Goal: Transaction & Acquisition: Purchase product/service

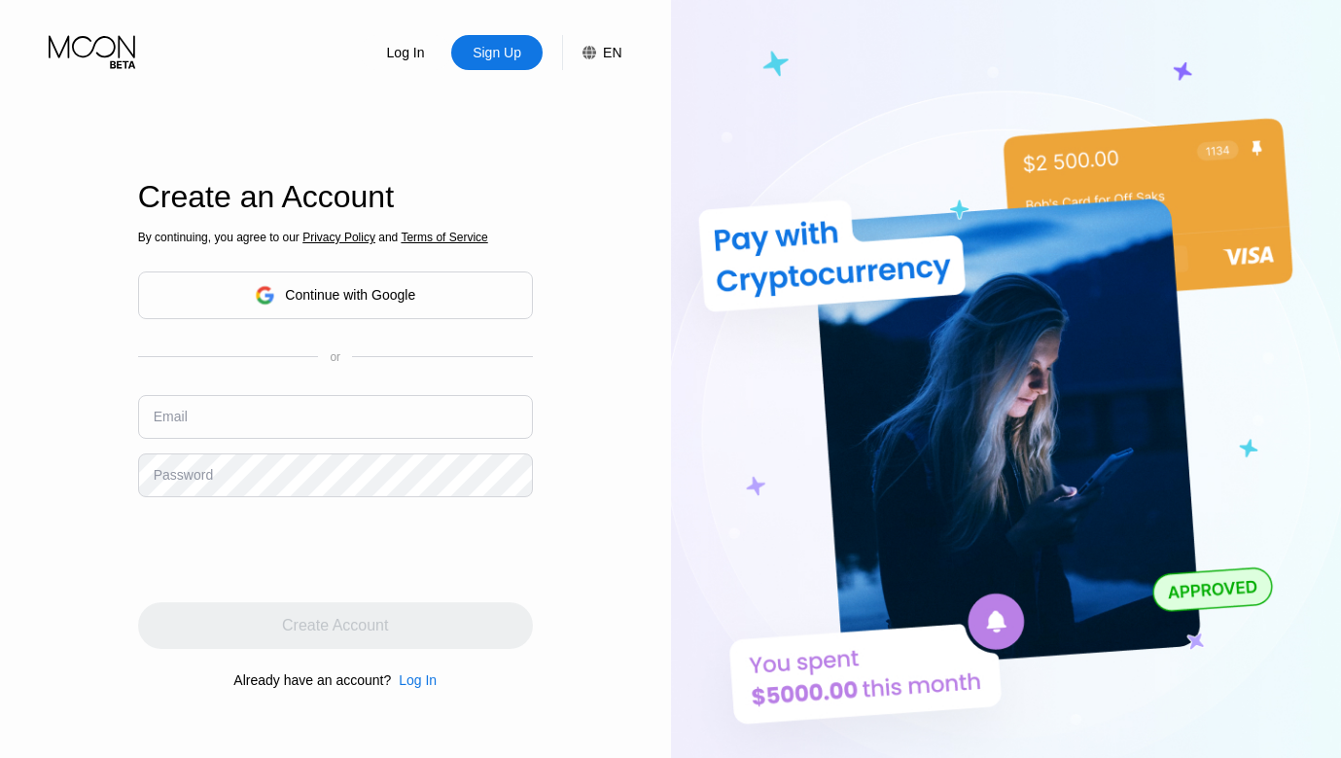
click at [572, 139] on div "Log In Sign Up EN Language Select an item Save Create an Account By continuing,…" at bounding box center [335, 417] width 671 height 834
click at [325, 422] on input "text" at bounding box center [335, 417] width 395 height 44
type input "[EMAIL_ADDRESS][DOMAIN_NAME]"
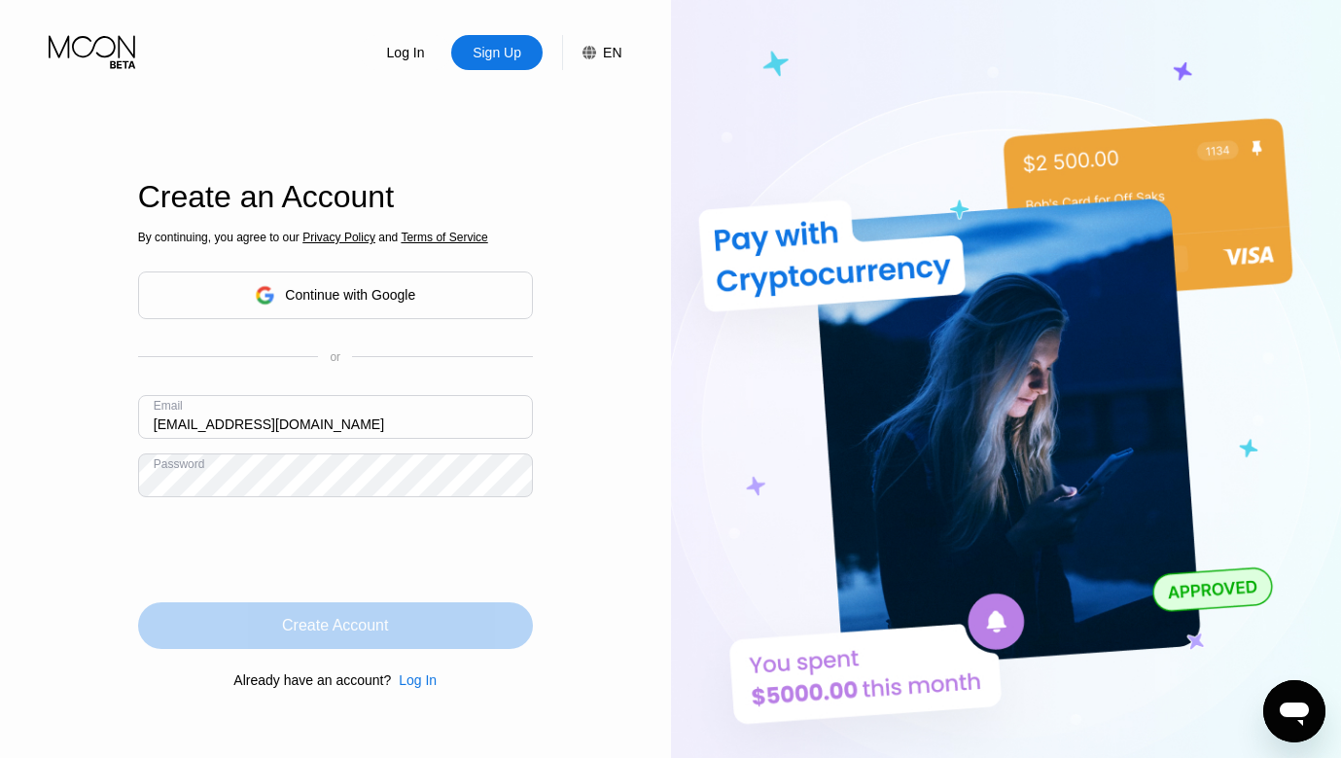
click at [427, 641] on div "Create Account" at bounding box center [335, 625] width 395 height 47
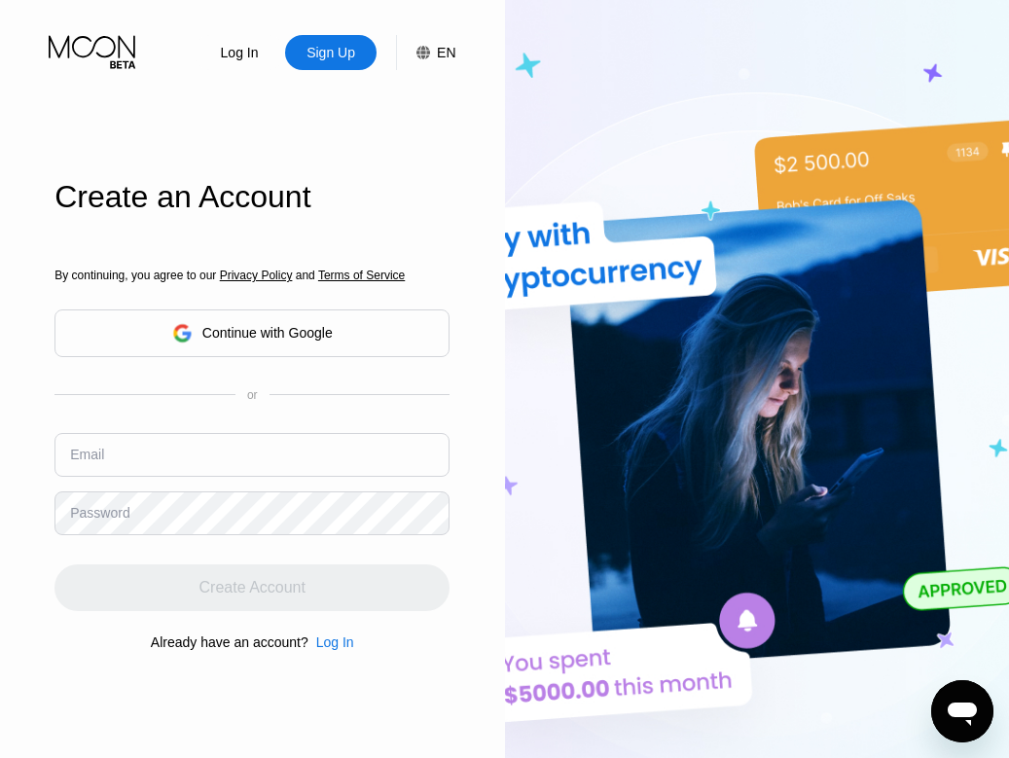
click at [313, 451] on input "text" at bounding box center [251, 455] width 395 height 44
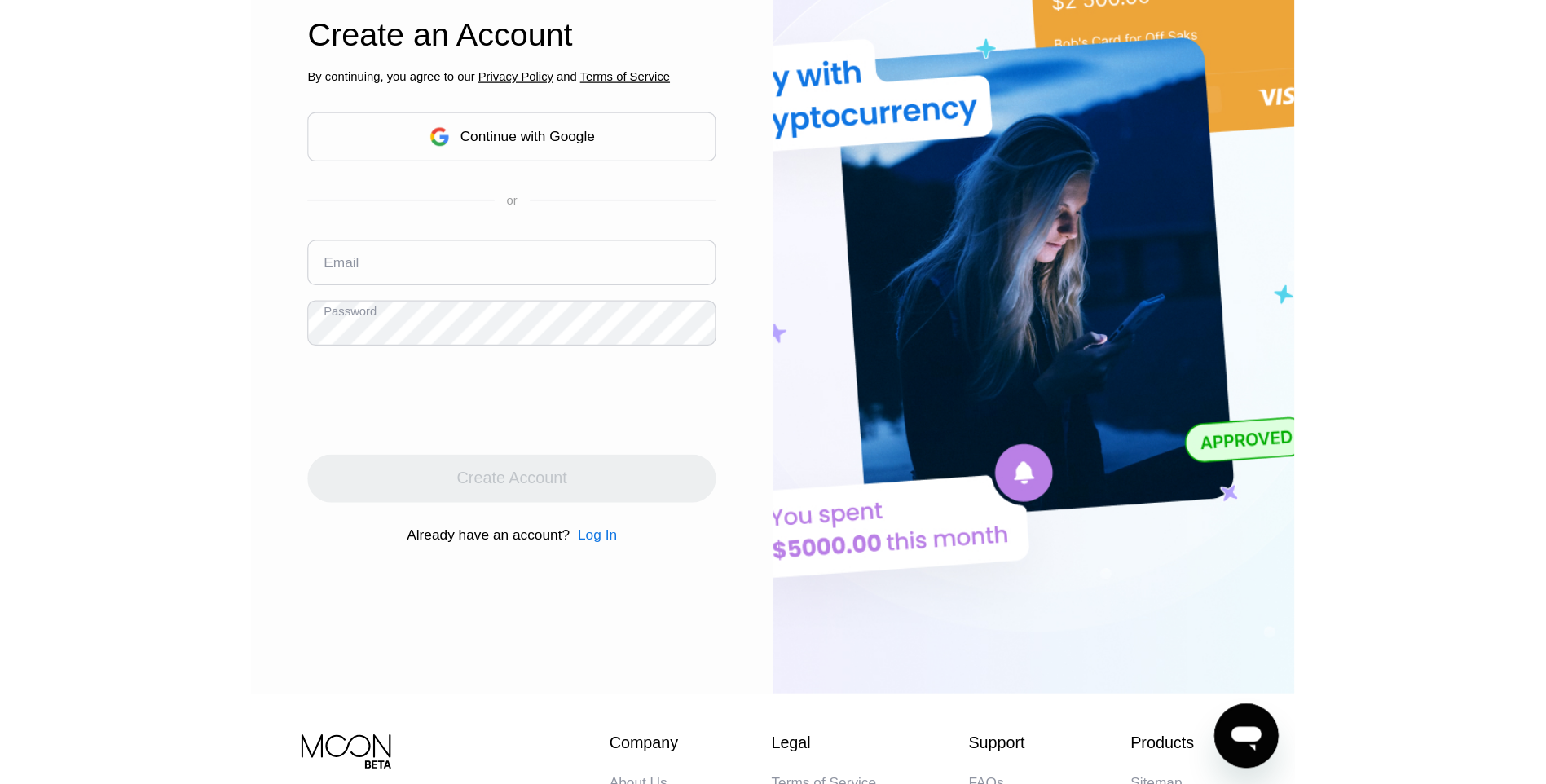
scroll to position [163, 0]
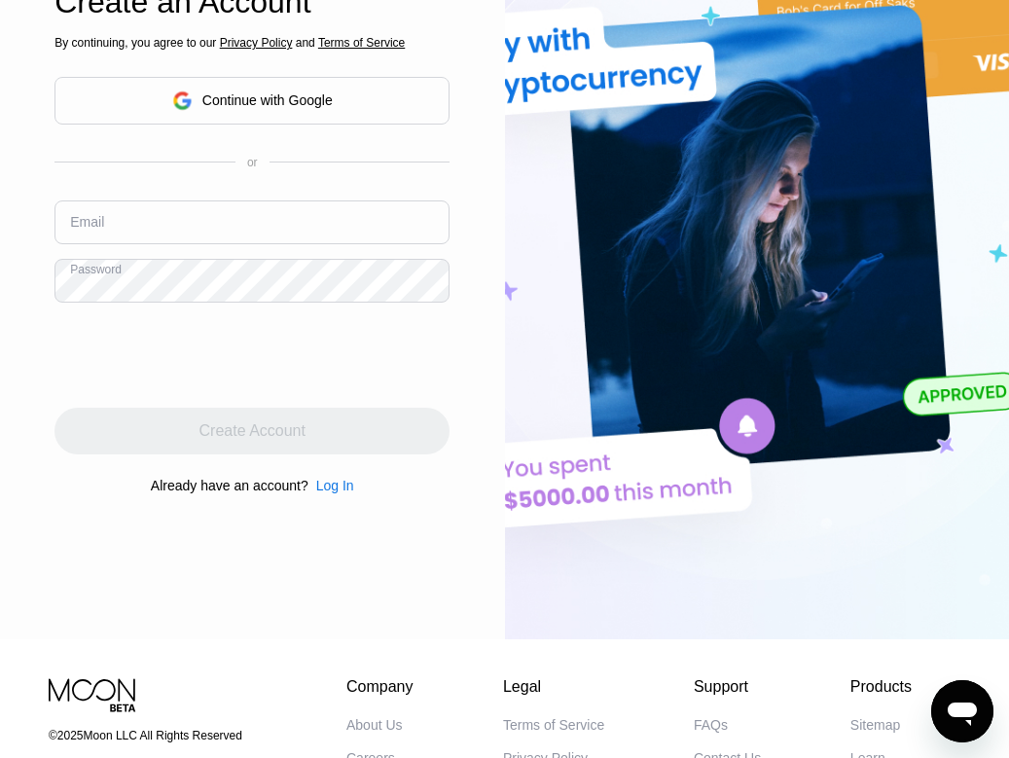
click at [393, 345] on div at bounding box center [251, 355] width 395 height 76
click at [252, 425] on div "Create Account" at bounding box center [251, 431] width 395 height 47
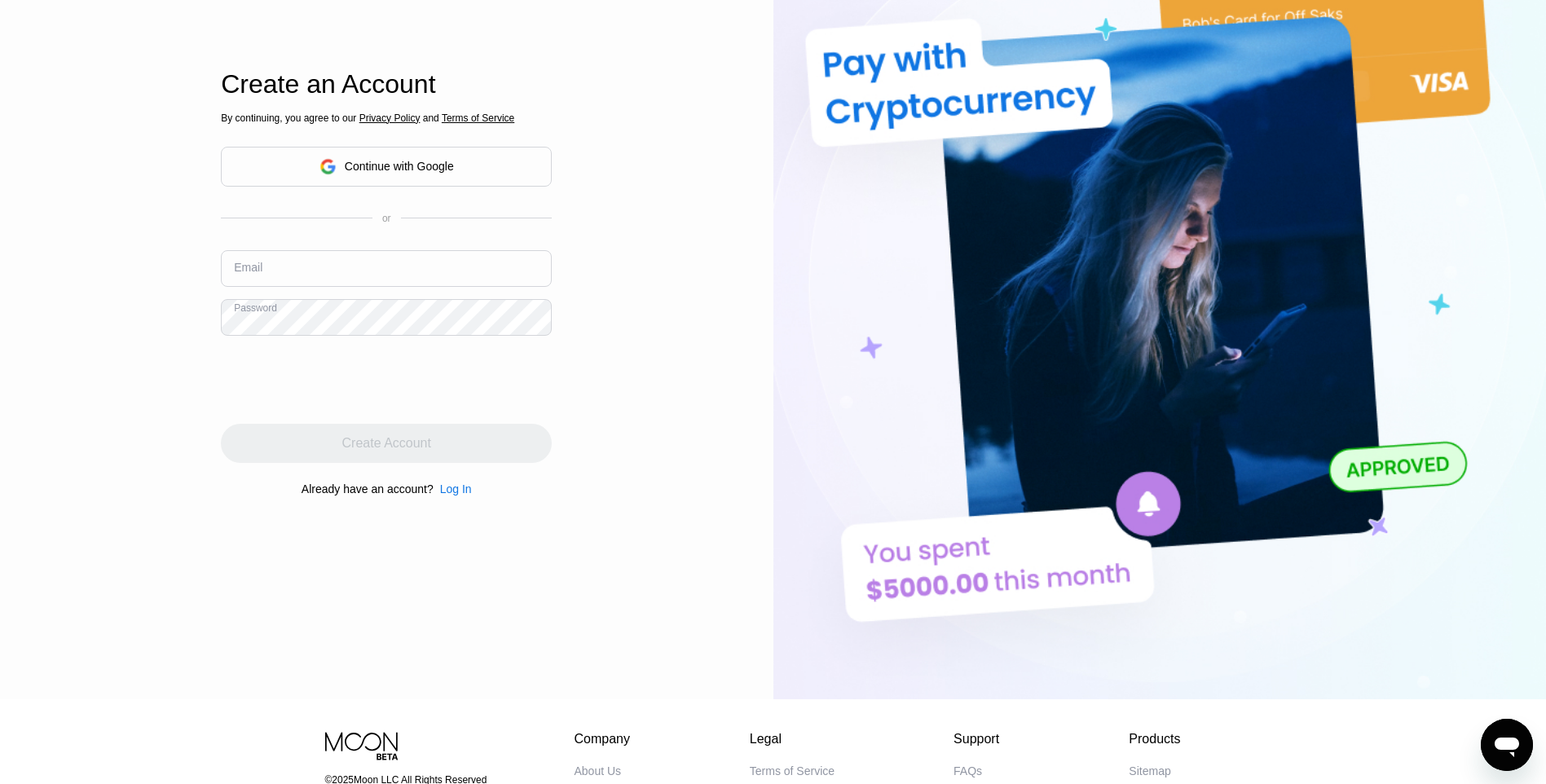
click at [407, 463] on div "Create Account" at bounding box center [386, 443] width 331 height 39
click at [418, 440] on div "Create Account" at bounding box center [386, 443] width 331 height 39
click at [367, 428] on div "Create Account" at bounding box center [386, 443] width 331 height 39
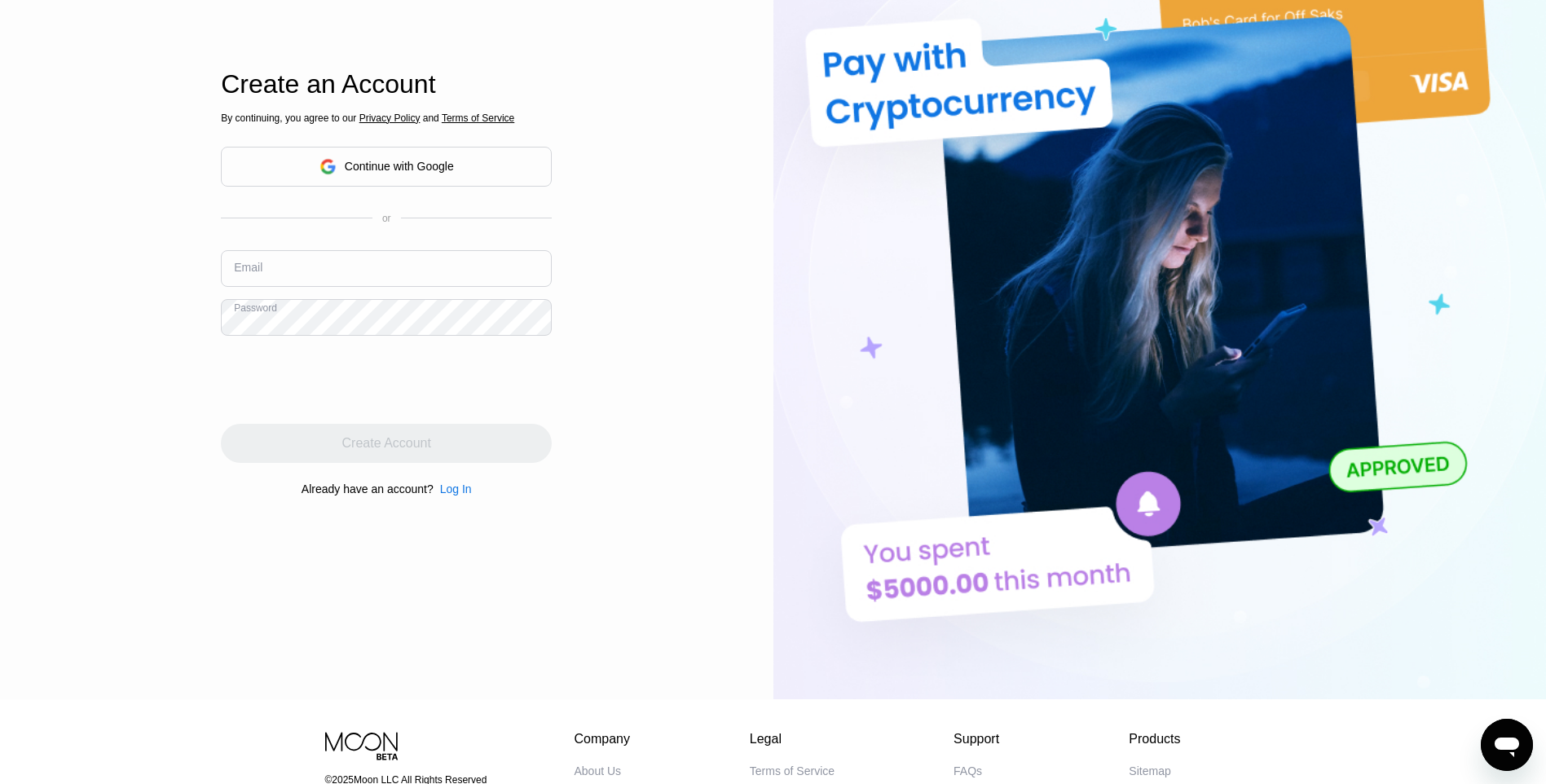
click at [367, 428] on div "Create Account" at bounding box center [386, 443] width 331 height 39
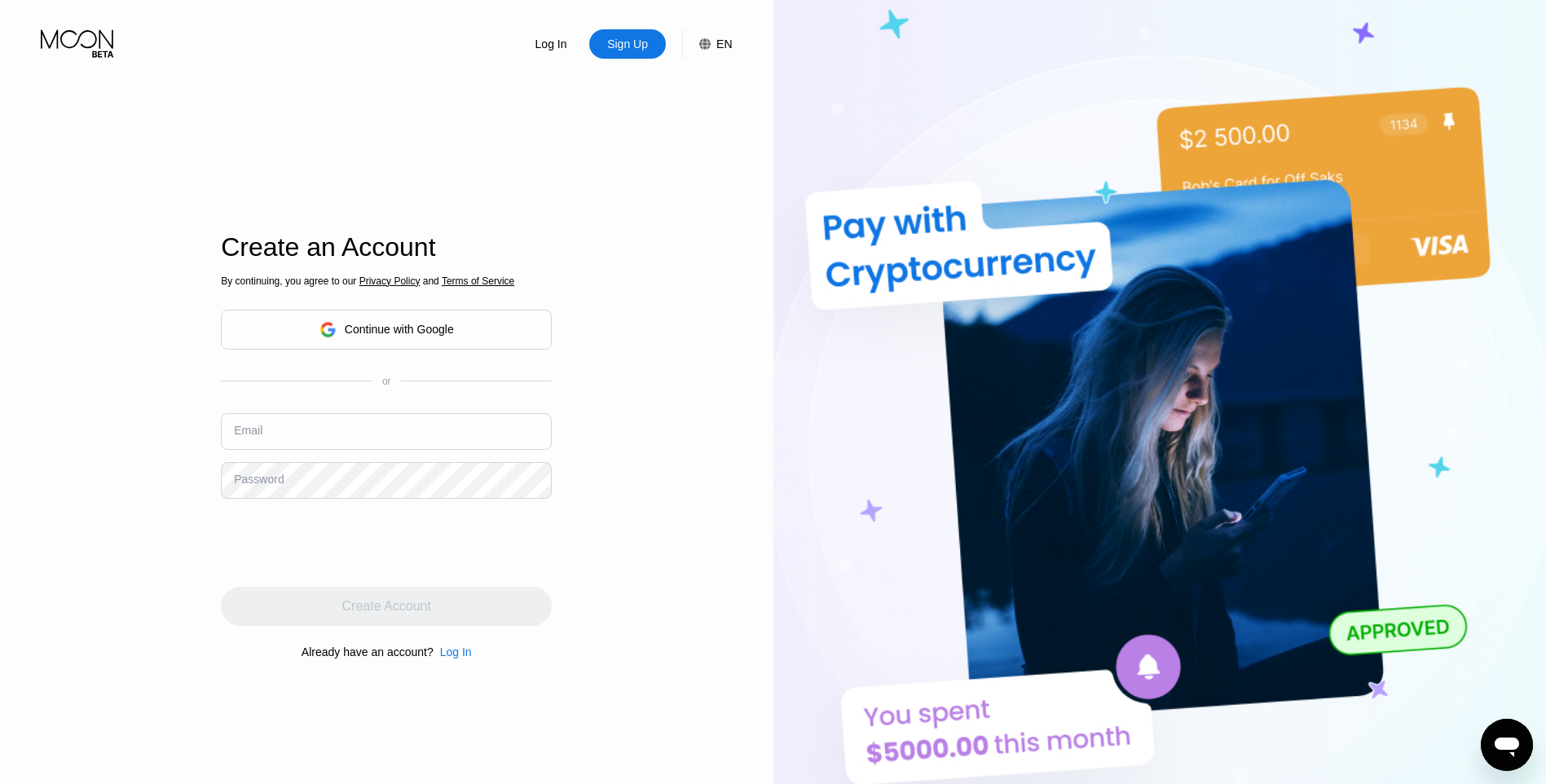
click at [372, 436] on input "text" at bounding box center [386, 431] width 331 height 37
type input "[EMAIL_ADDRESS][DOMAIN_NAME]"
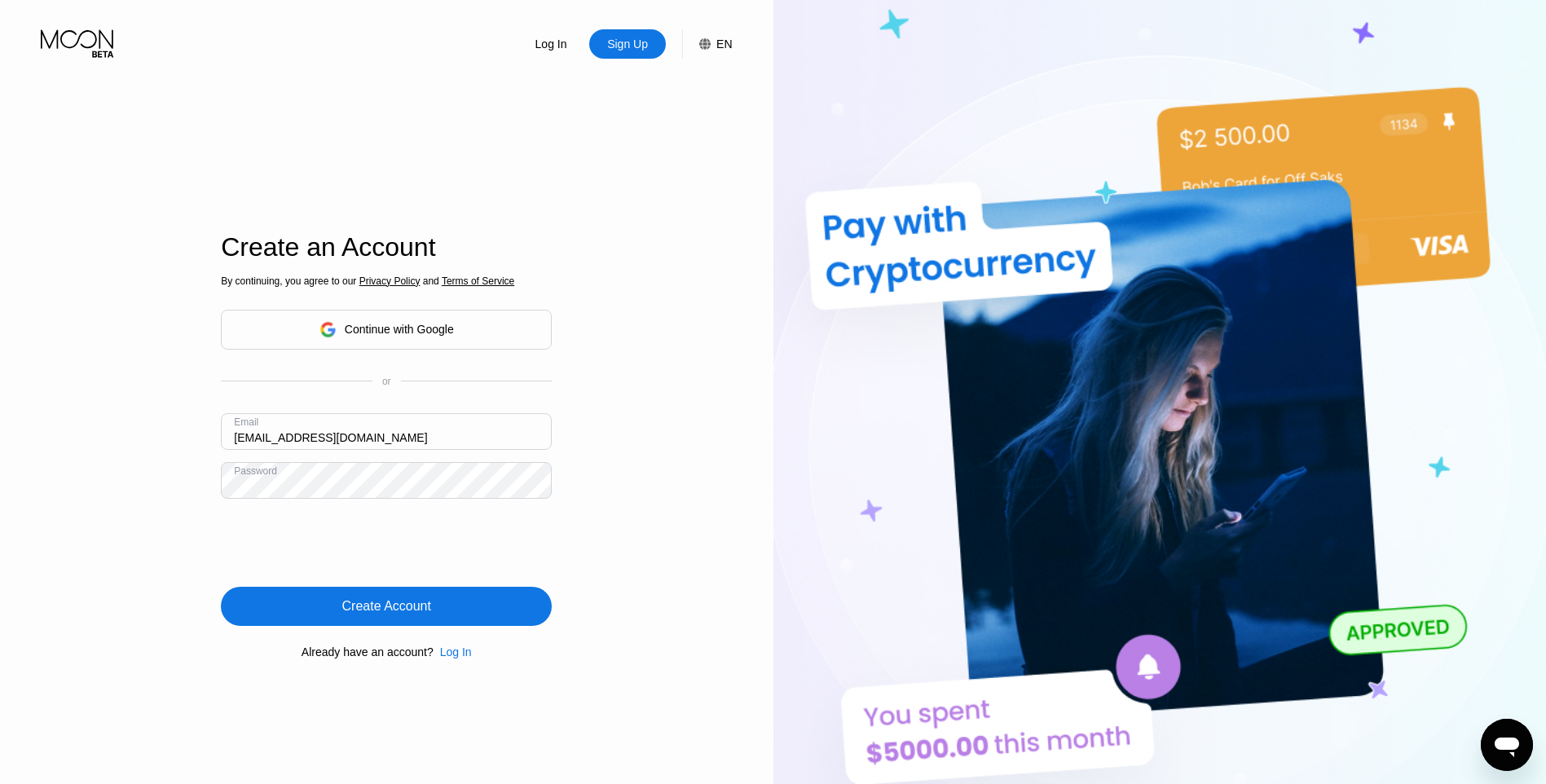
click at [448, 606] on div "Create Account" at bounding box center [386, 606] width 331 height 39
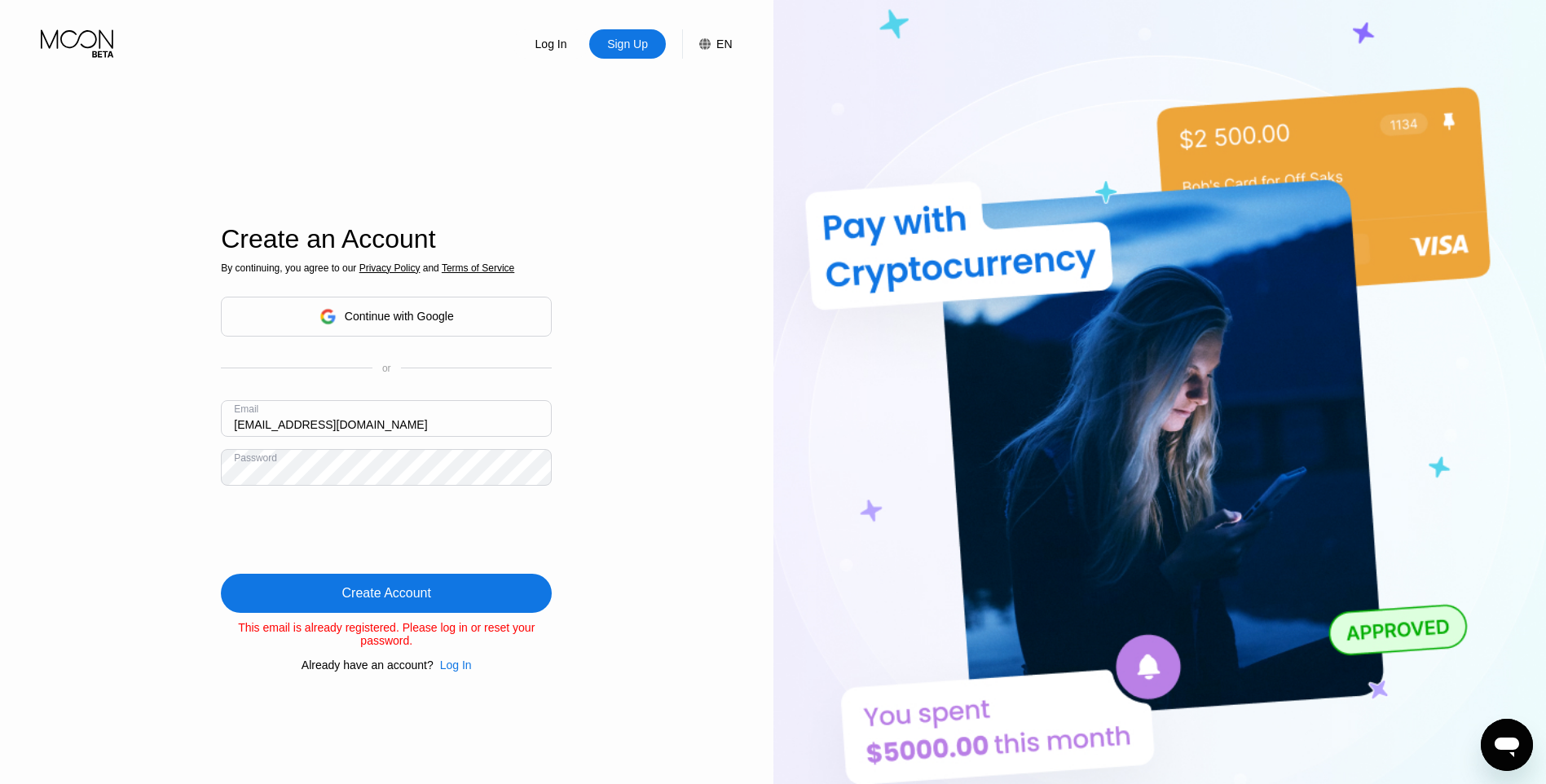
click at [459, 591] on div "Create Account" at bounding box center [386, 593] width 331 height 39
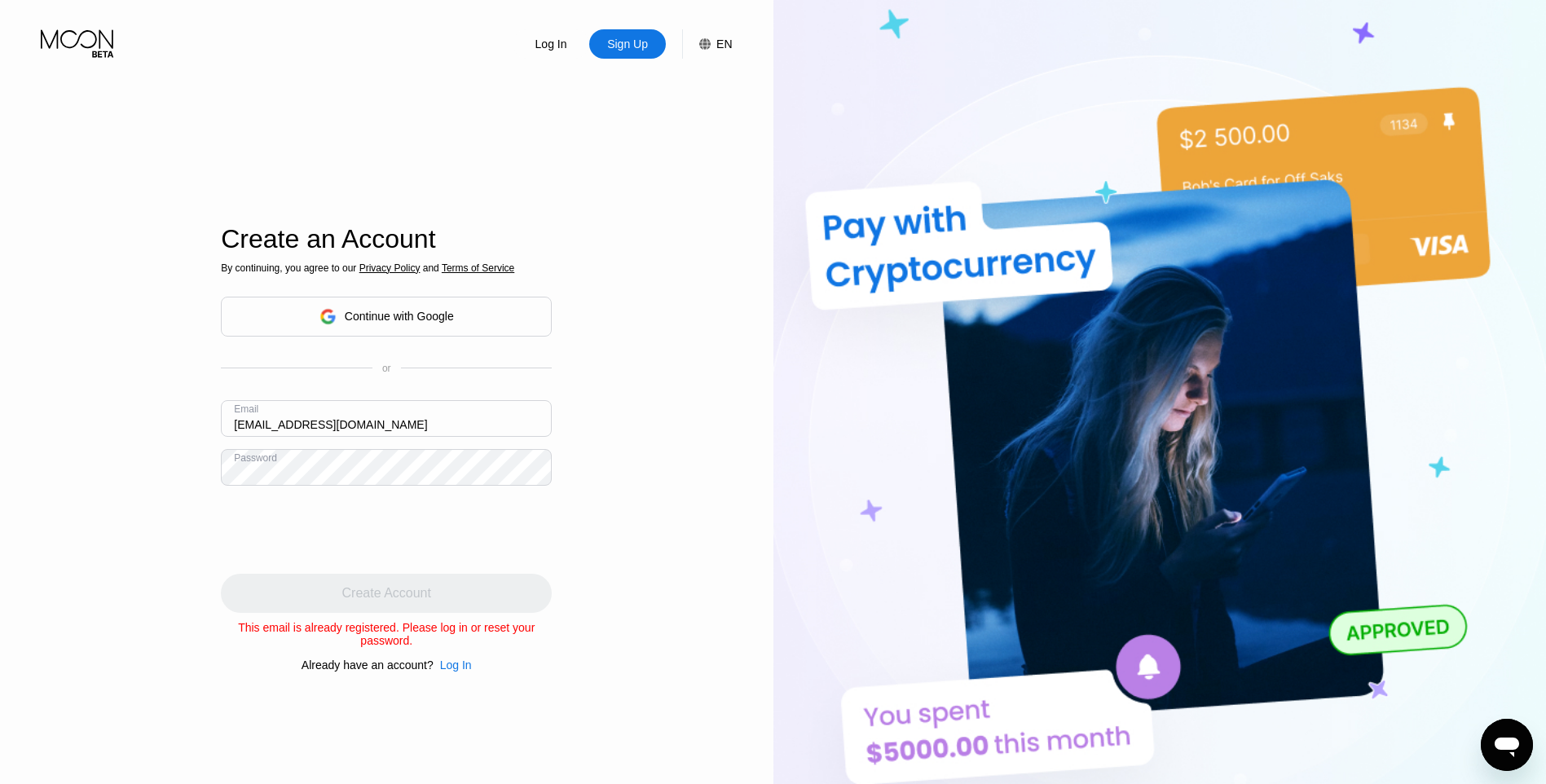
drag, startPoint x: 215, startPoint y: 617, endPoint x: 219, endPoint y: 633, distance: 16.5
click at [219, 633] on div "Log In Sign Up EN Language Select an item Save Create an Account By continuing,…" at bounding box center [386, 431] width 773 height 862
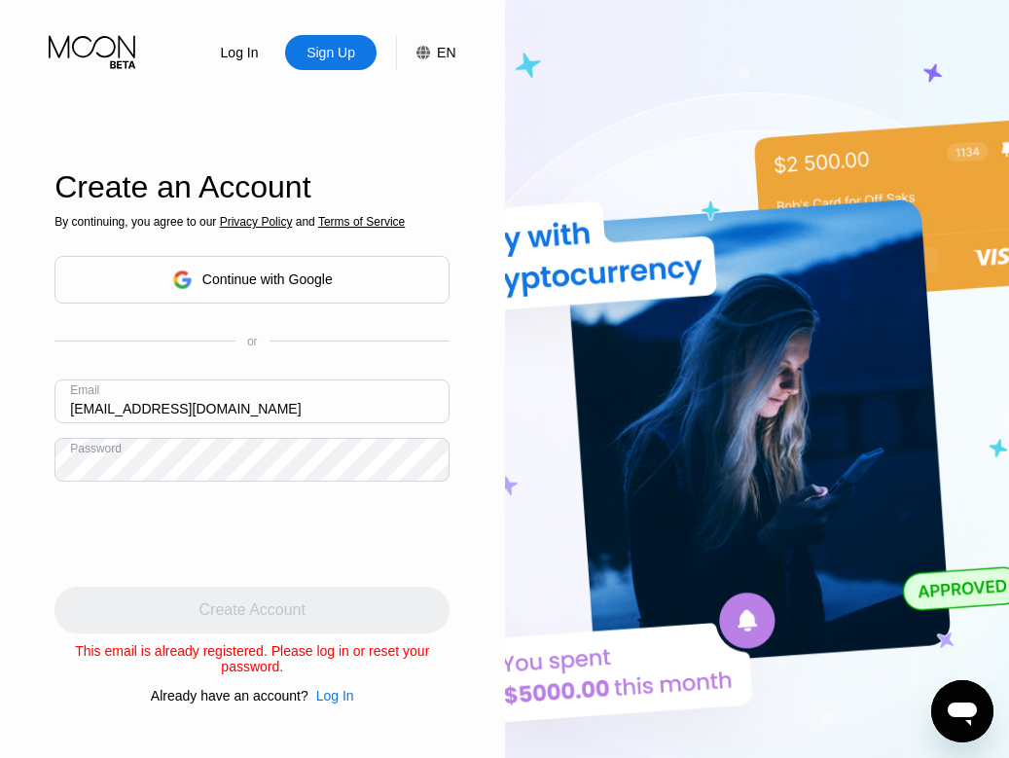
click at [233, 54] on div "Log In" at bounding box center [240, 52] width 42 height 19
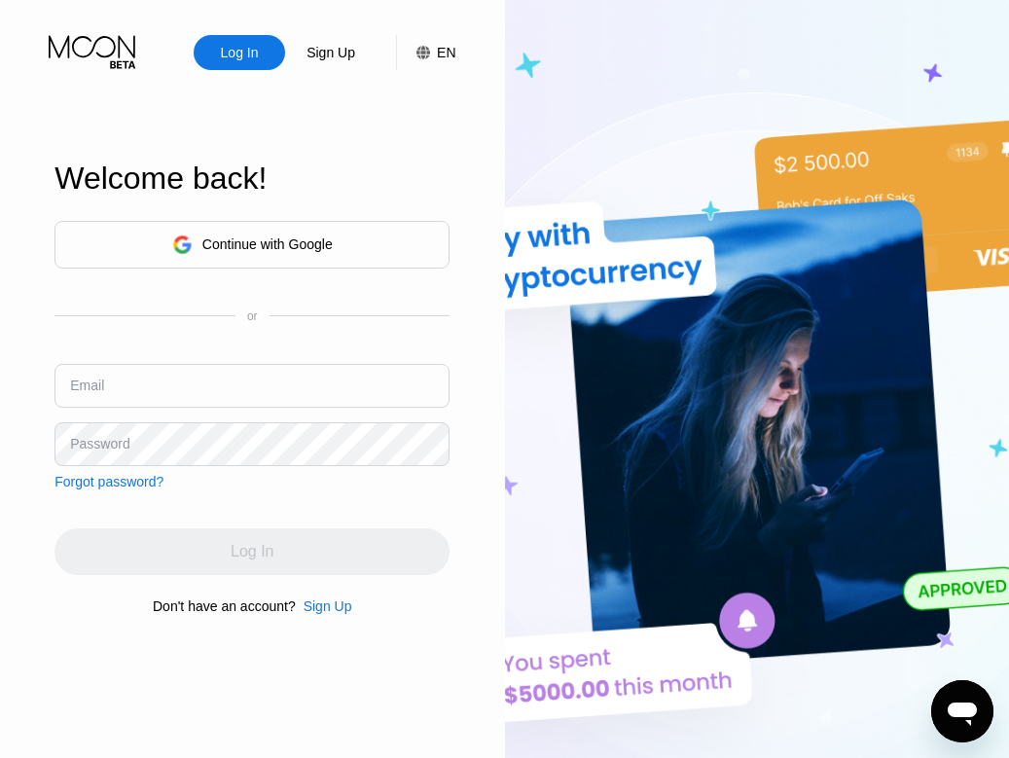
click at [218, 389] on input "text" at bounding box center [251, 386] width 395 height 44
type input "[EMAIL_ADDRESS][DOMAIN_NAME]"
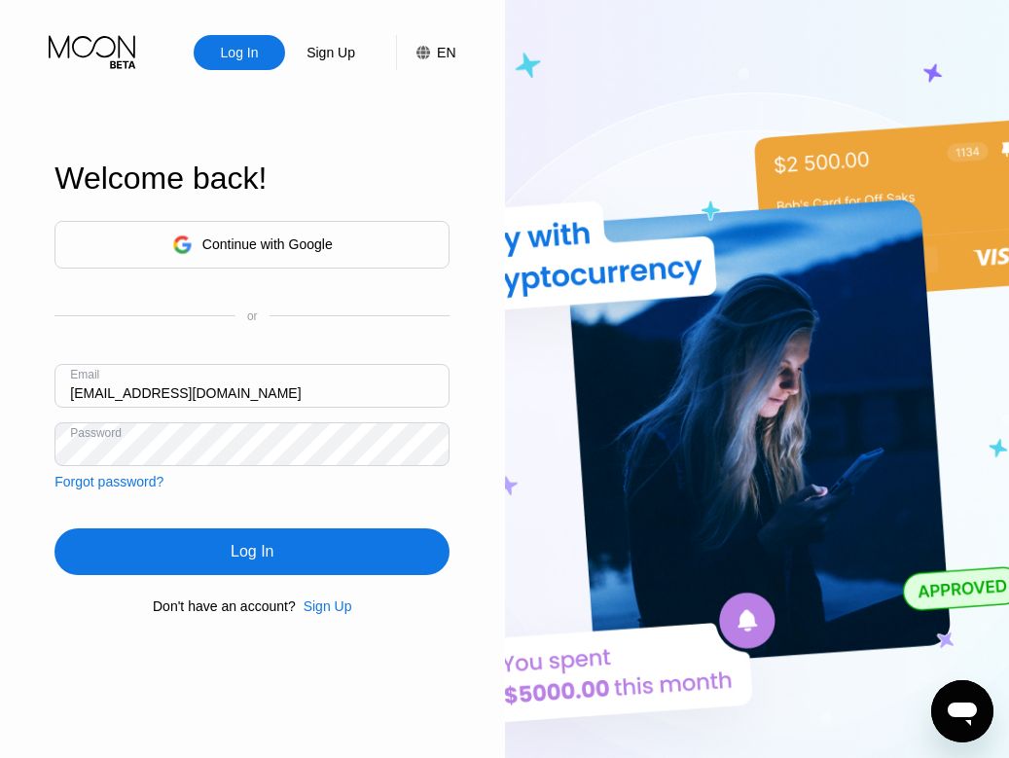
click at [254, 555] on div "Log In" at bounding box center [252, 551] width 43 height 19
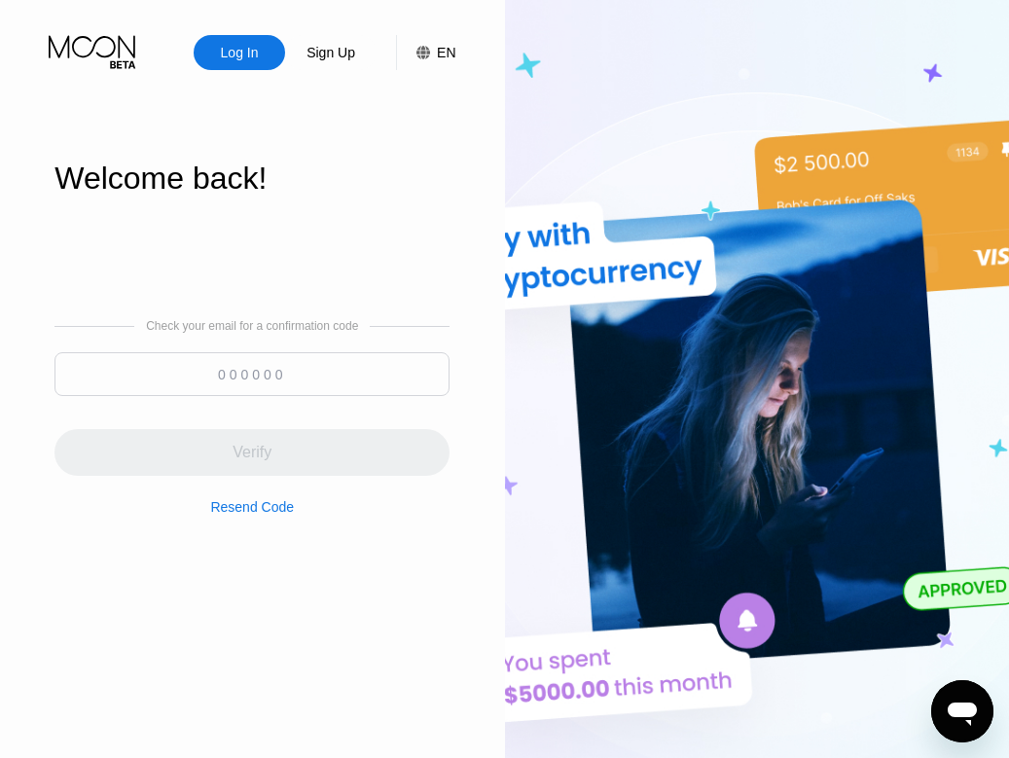
click at [345, 378] on input at bounding box center [251, 374] width 395 height 44
click at [313, 385] on input at bounding box center [251, 374] width 395 height 44
paste input "301064"
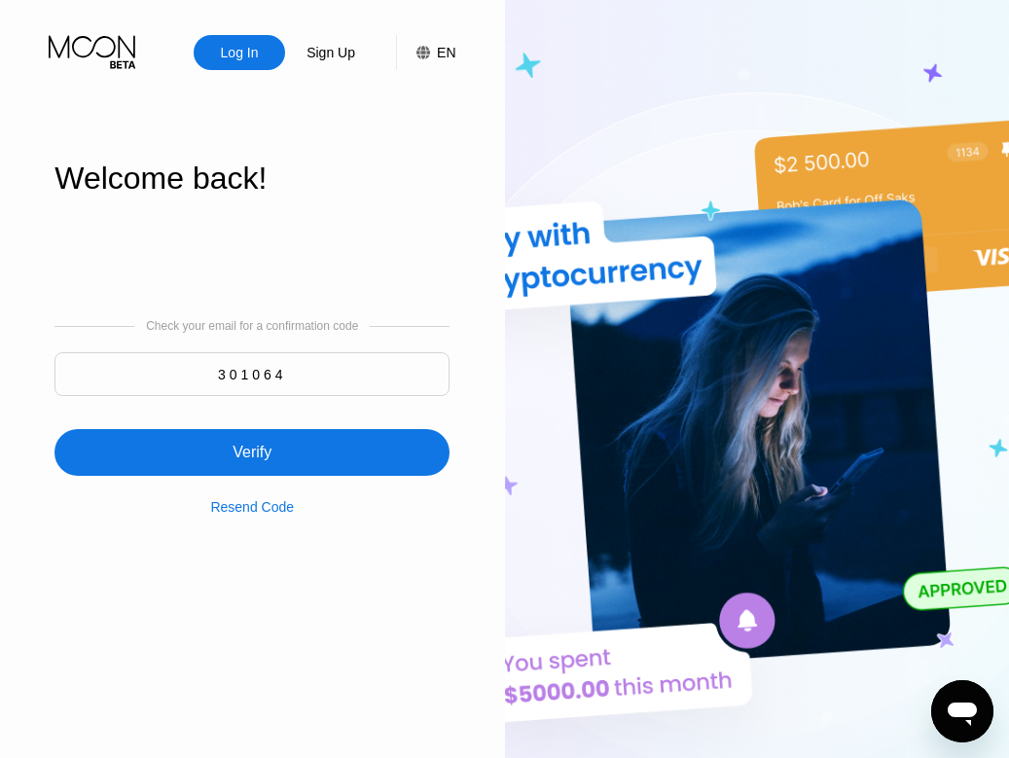
type input "301064"
click at [286, 449] on div "Verify" at bounding box center [251, 452] width 395 height 47
click at [304, 386] on input at bounding box center [251, 374] width 395 height 44
paste input "301064"
type input "301064"
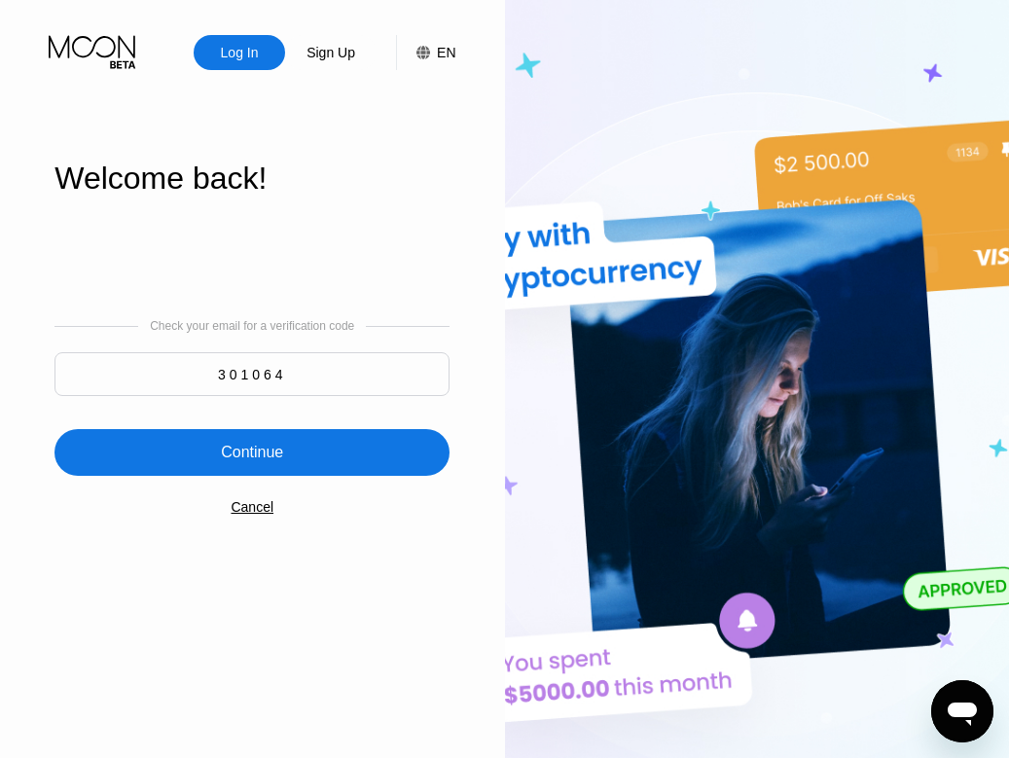
click at [328, 453] on div "Continue" at bounding box center [251, 452] width 395 height 47
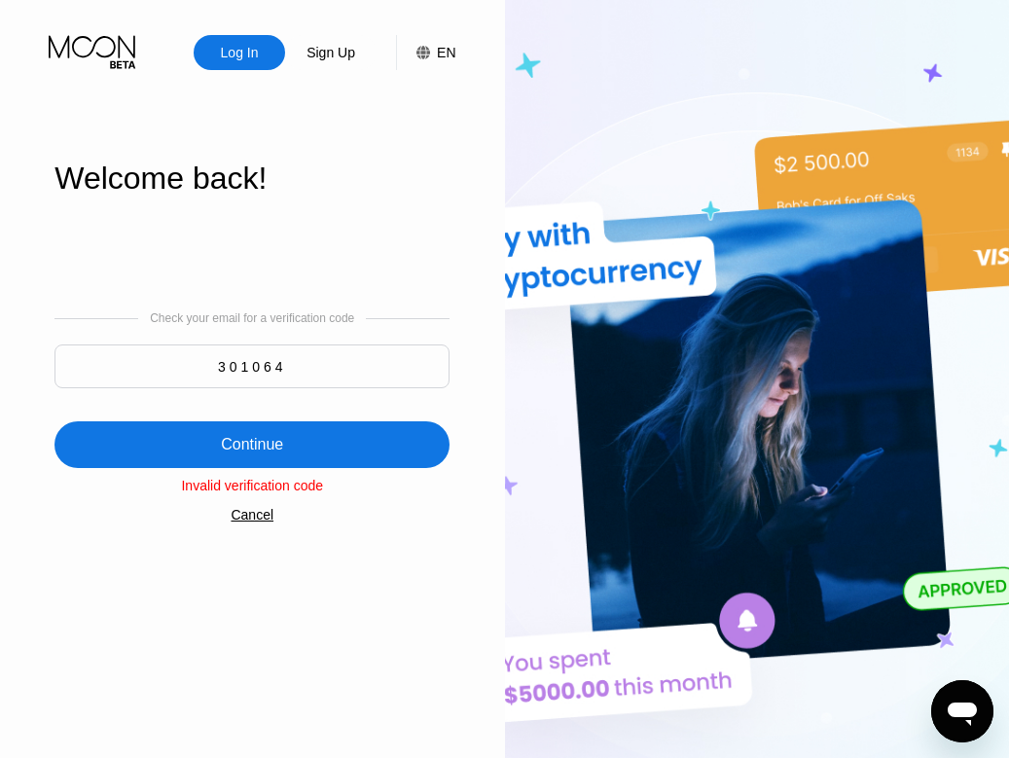
click at [394, 515] on div "Check your email for a verification code 301064 Continue Invalid verification c…" at bounding box center [251, 417] width 395 height 395
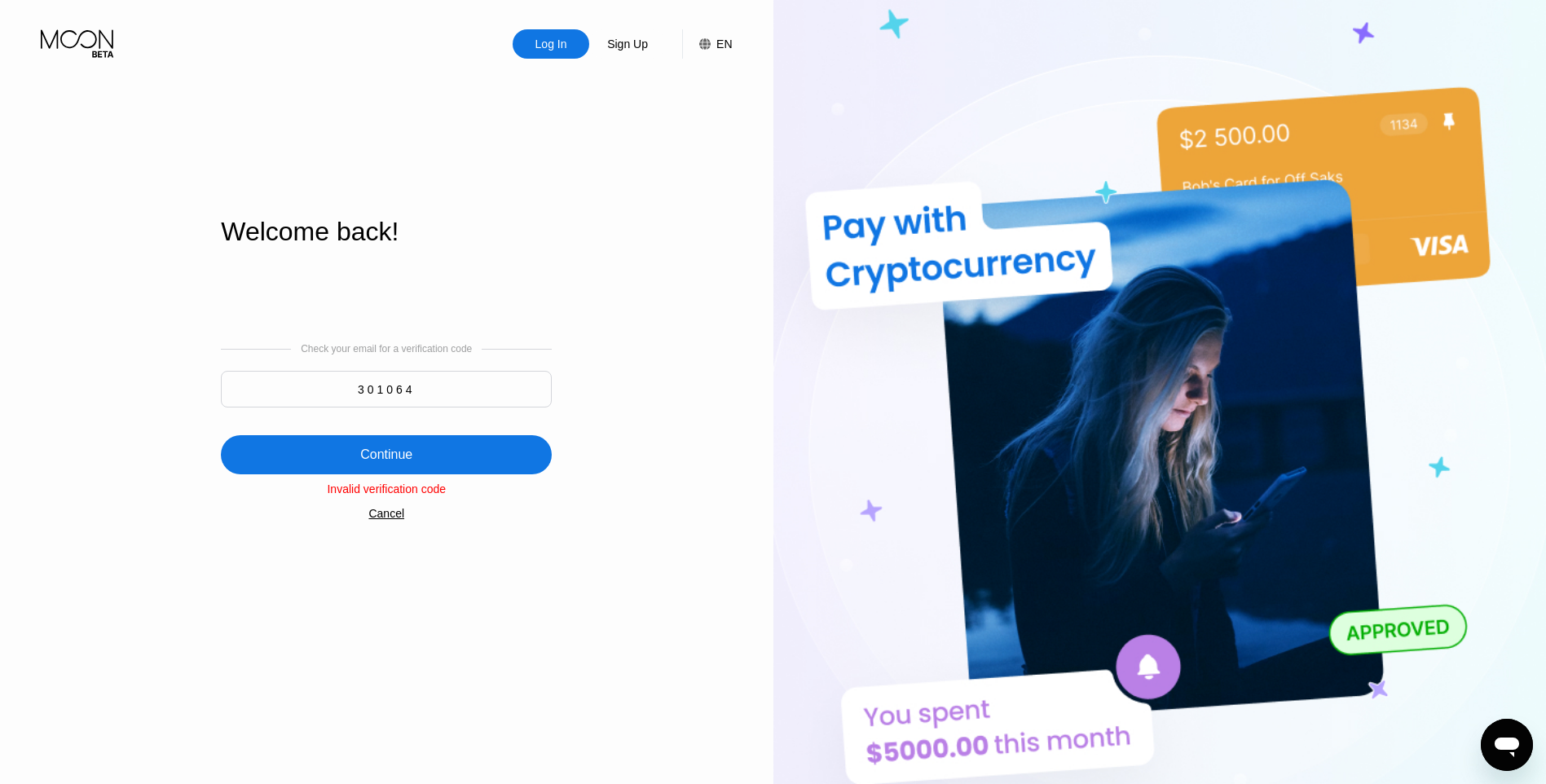
click at [587, 49] on div "Log In" at bounding box center [551, 44] width 76 height 29
click at [568, 52] on div "Log In" at bounding box center [551, 44] width 35 height 16
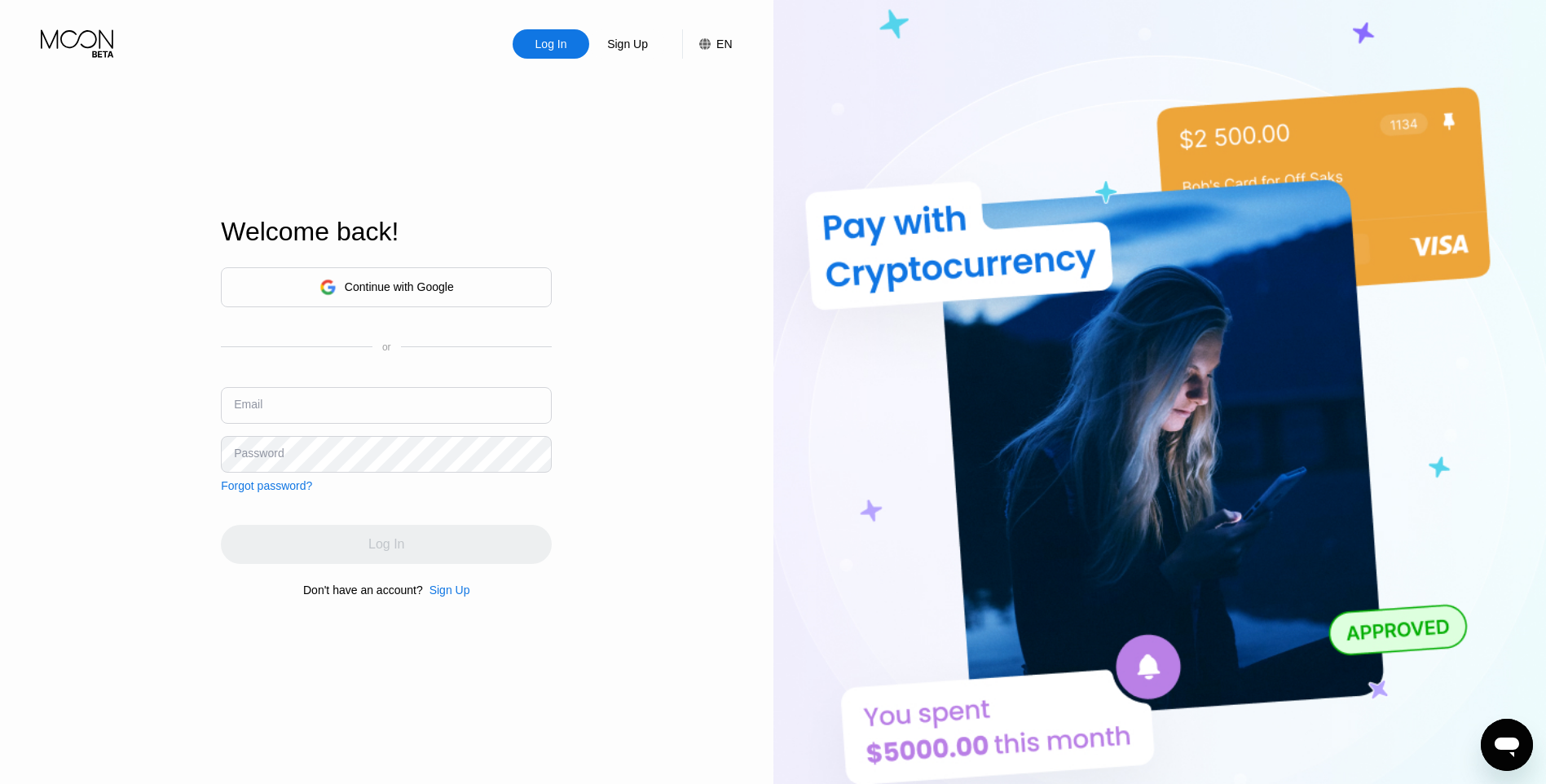
type input "[EMAIL_ADDRESS][DOMAIN_NAME]"
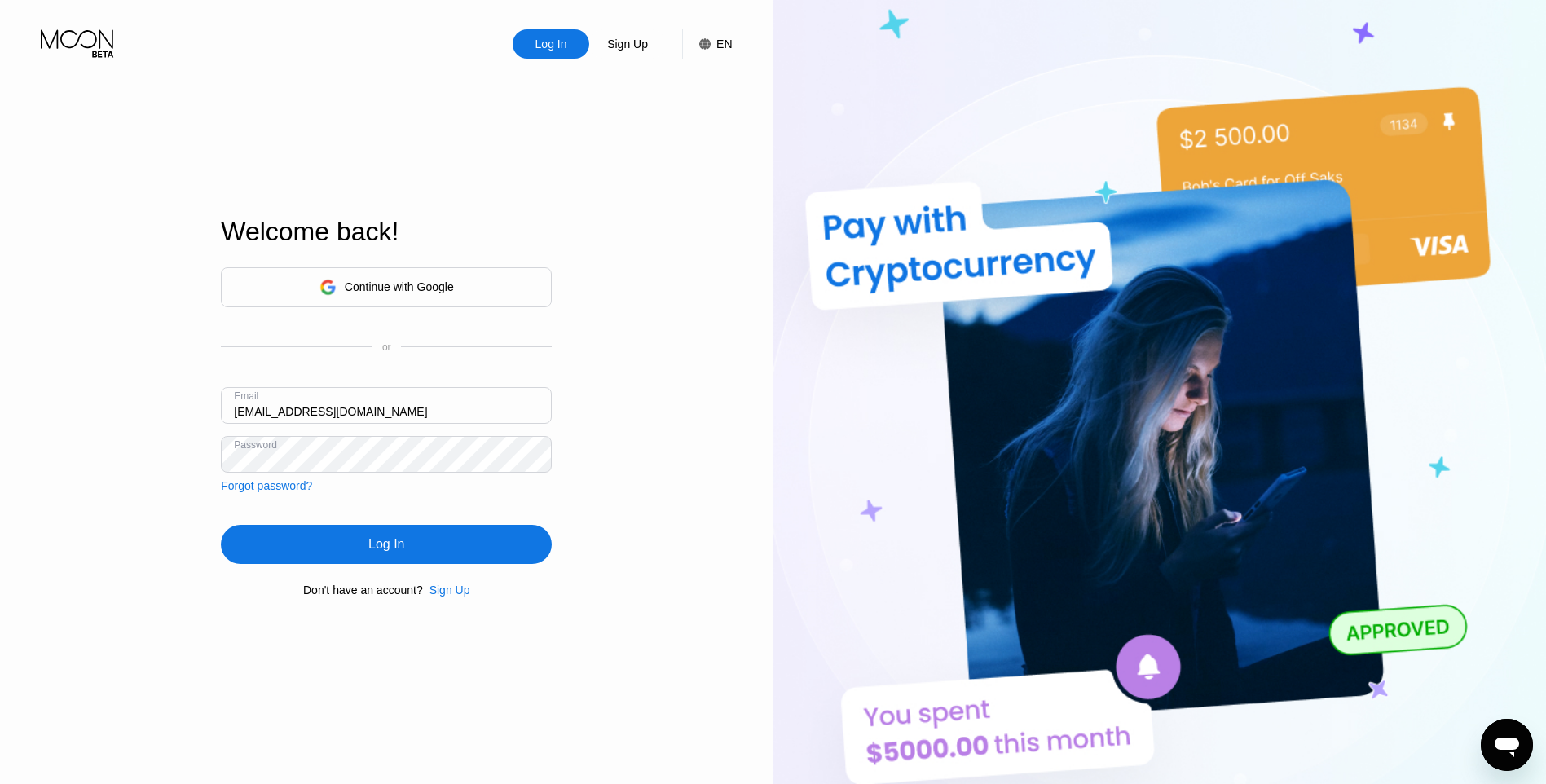
click at [442, 536] on div "Log In" at bounding box center [386, 544] width 331 height 39
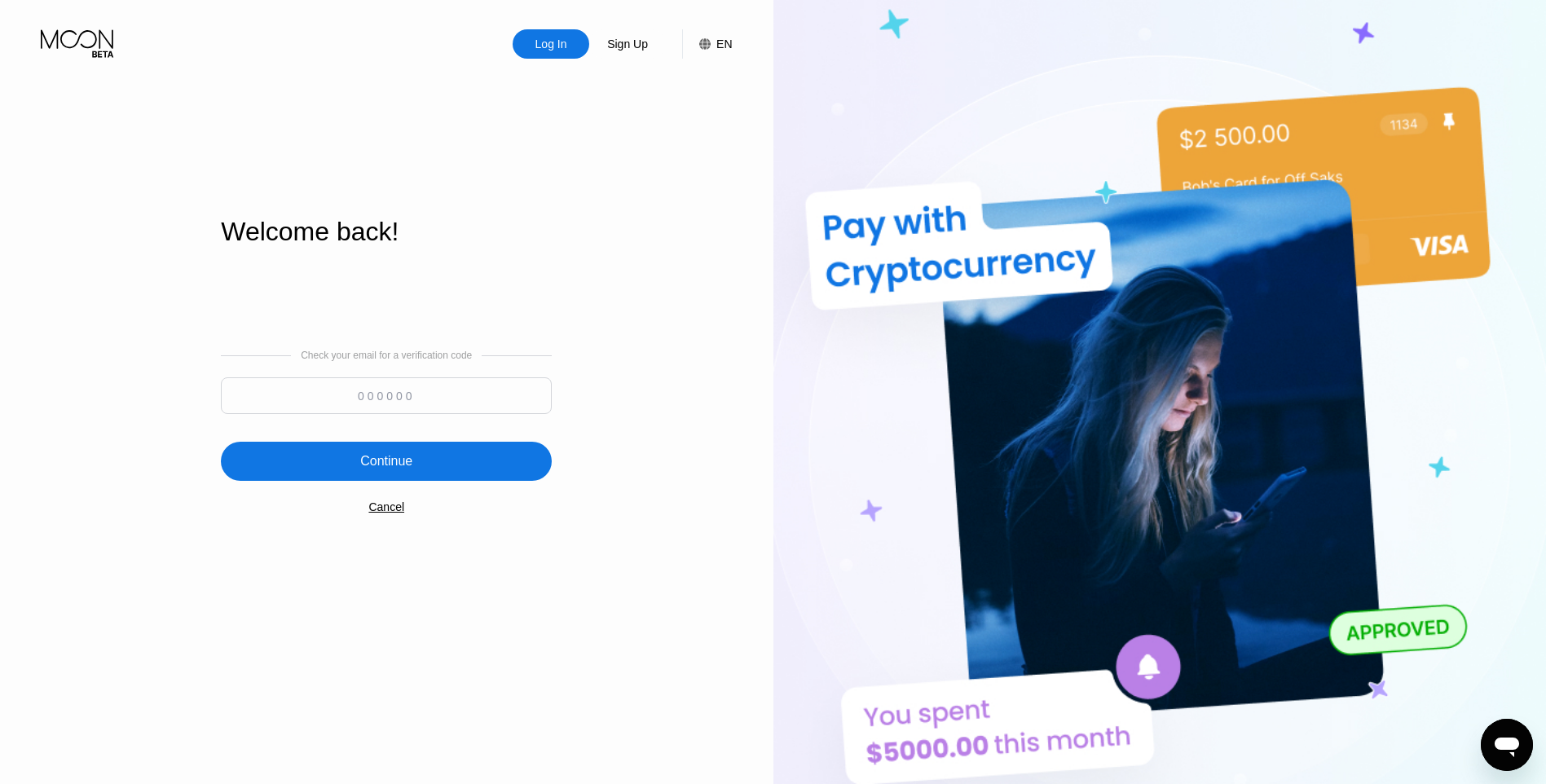
click at [483, 393] on input at bounding box center [386, 395] width 331 height 37
click at [422, 400] on input at bounding box center [386, 395] width 331 height 37
paste input "219777"
type input "219777"
click at [477, 454] on div "Continue" at bounding box center [386, 461] width 331 height 39
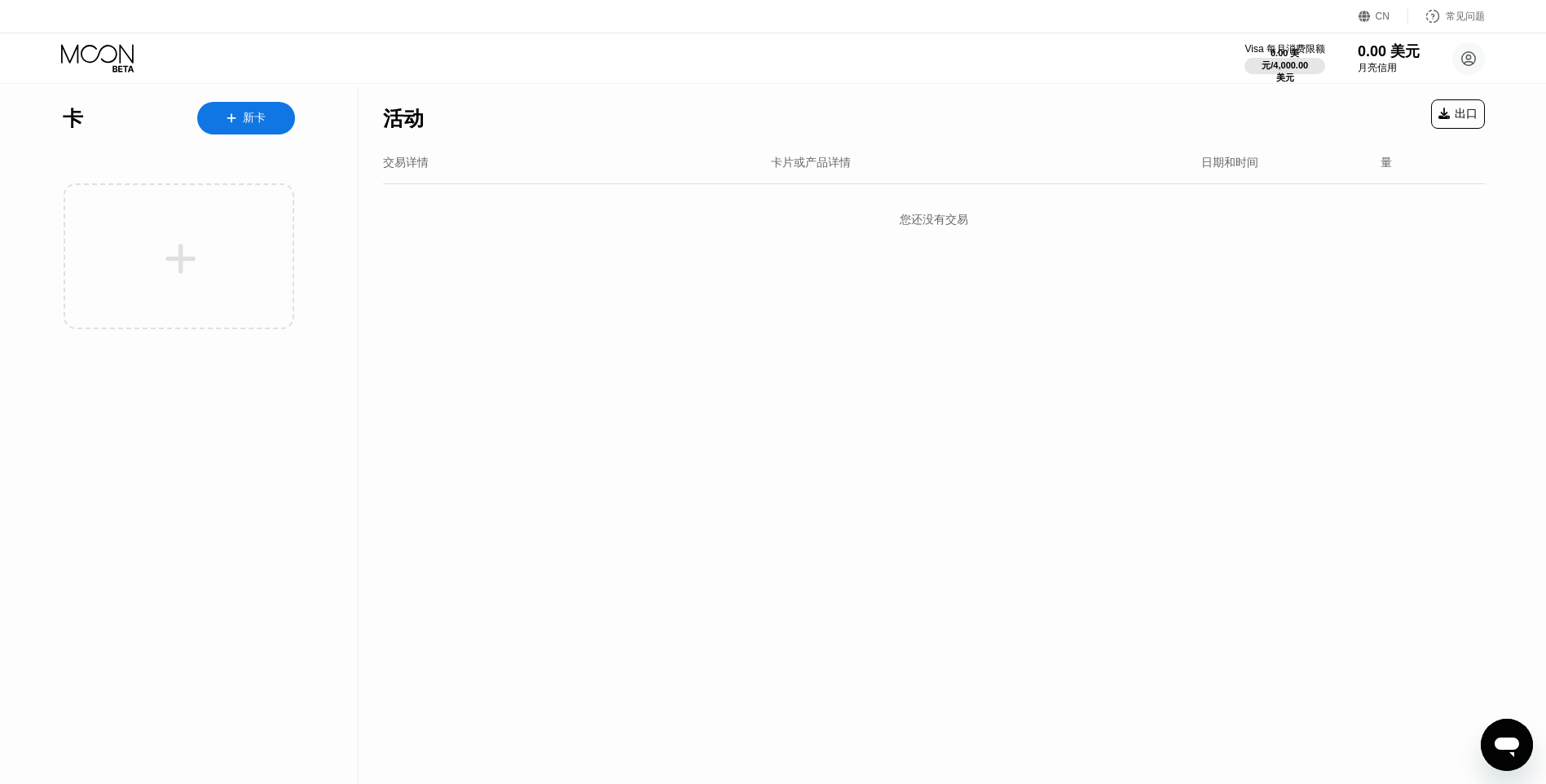
click at [262, 118] on div "新卡" at bounding box center [254, 118] width 23 height 15
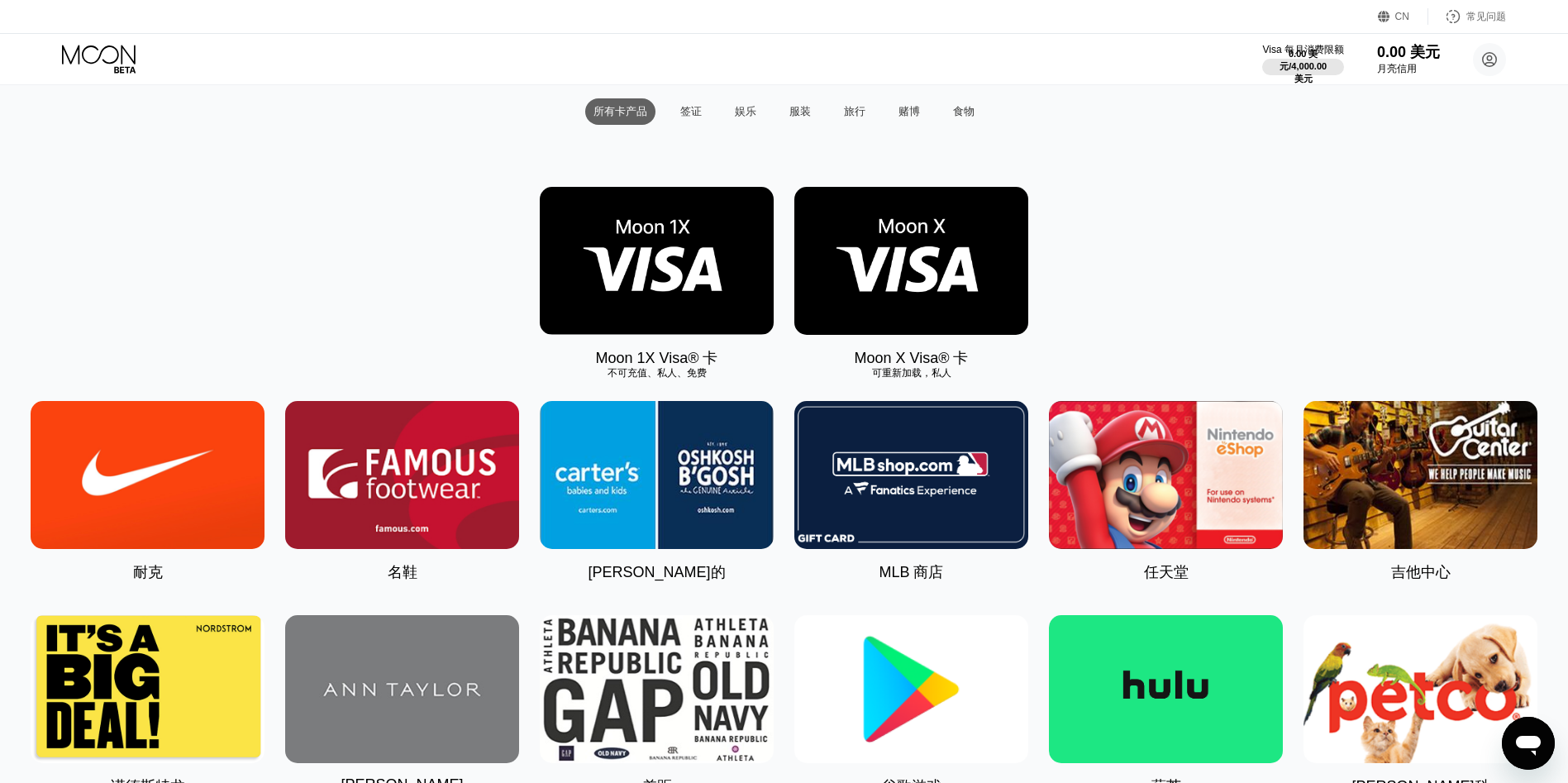
scroll to position [166, 0]
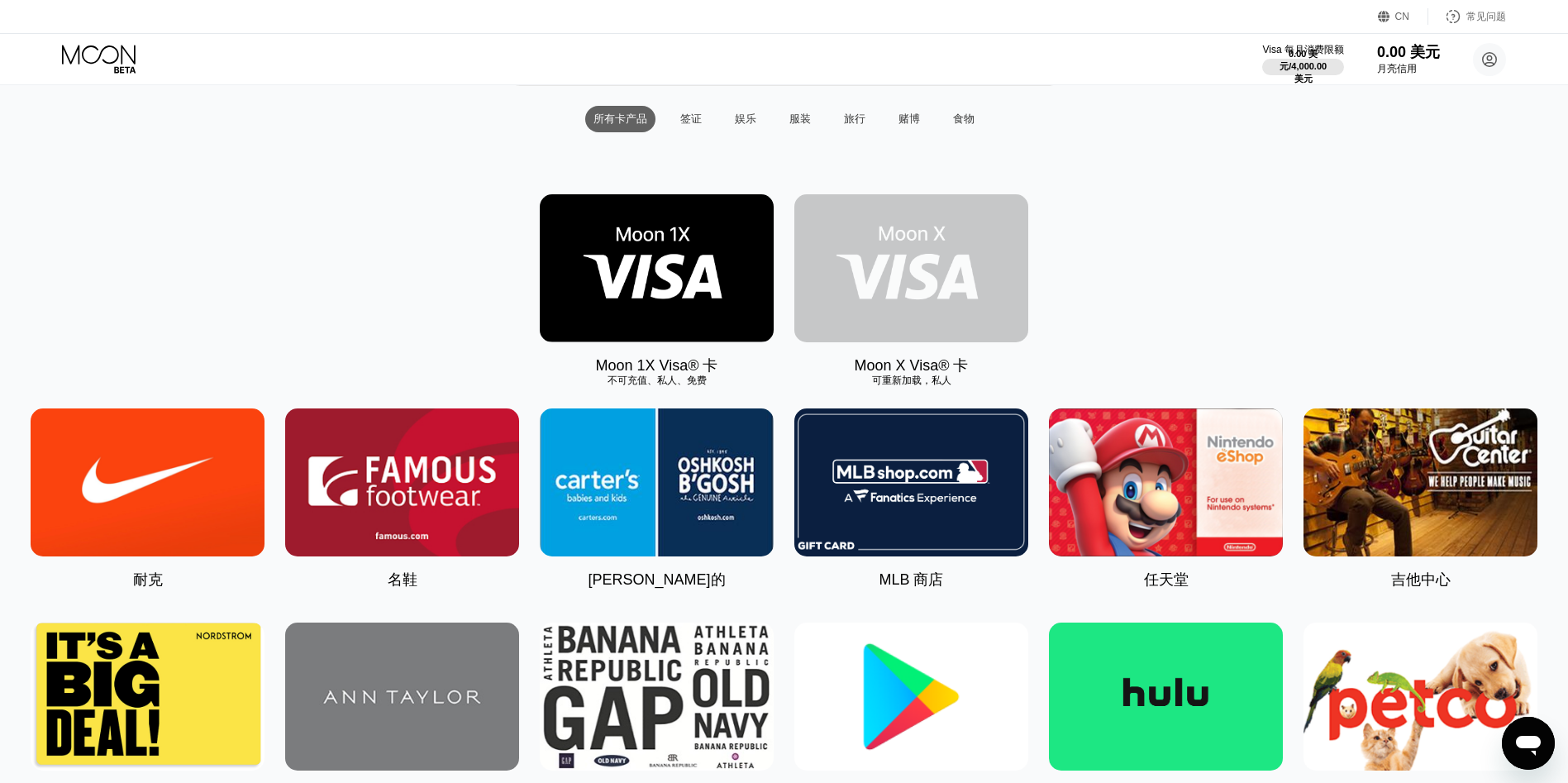
click at [908, 272] on img at bounding box center [911, 269] width 234 height 148
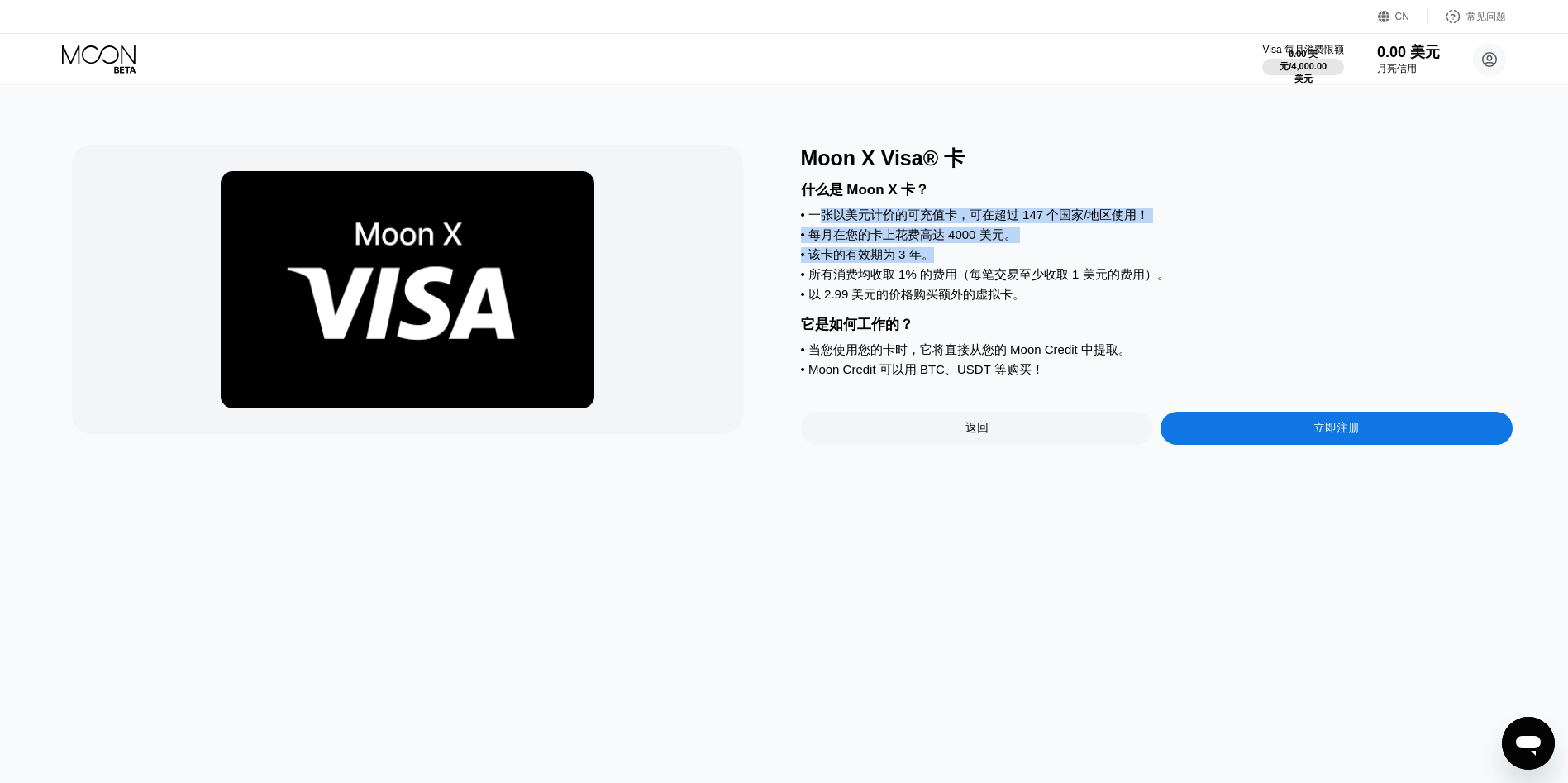
click at [994, 262] on div "什么是 Moon X 卡？ • 一张以美元计价的可充值卡，可在超过 147 个国家/地区使用！ • 每月在您的卡上花费高达 4000 美元。 • 该卡的有效期…" at bounding box center [1158, 276] width 712 height 210
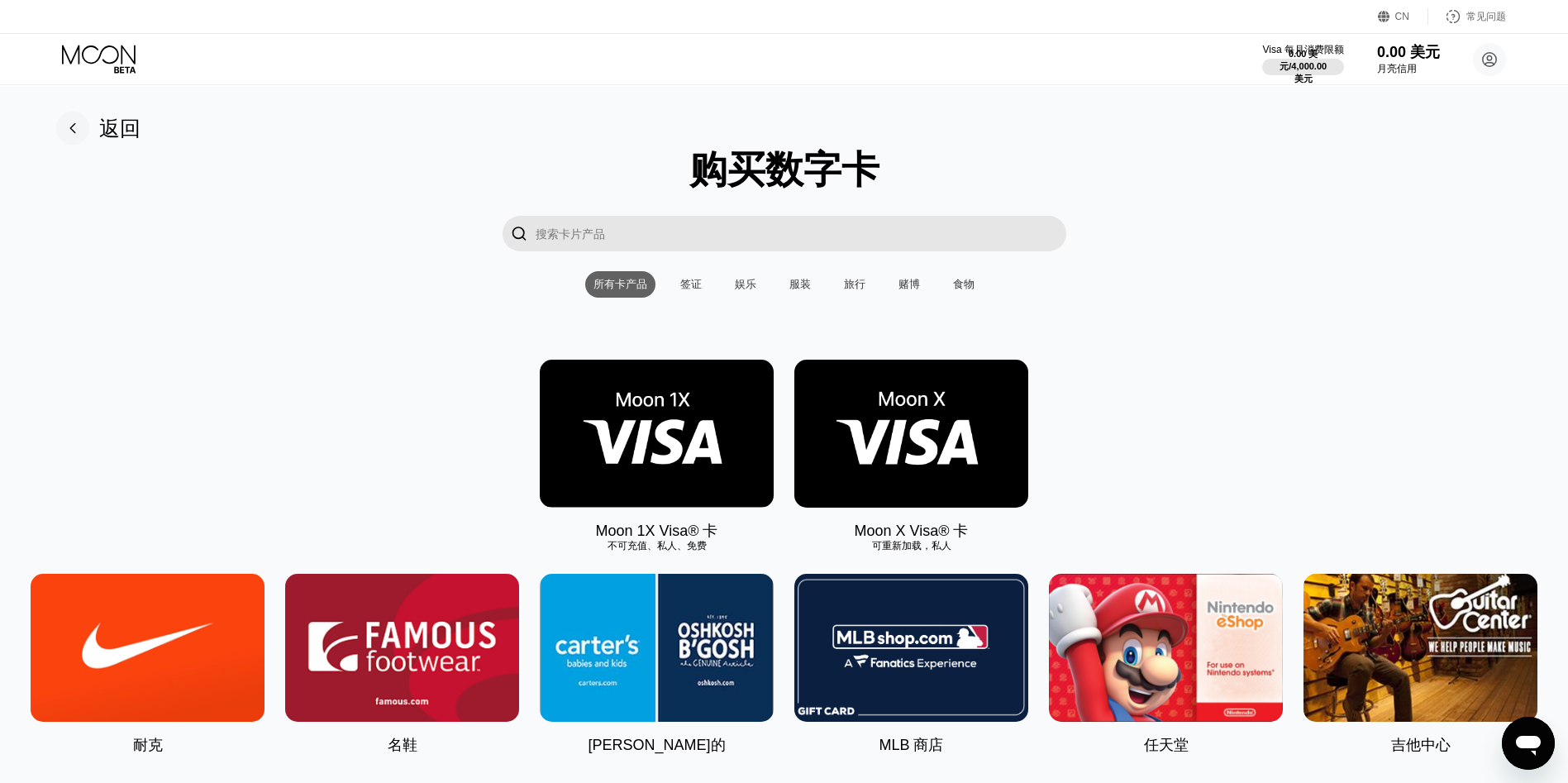
click at [684, 436] on img at bounding box center [656, 434] width 234 height 148
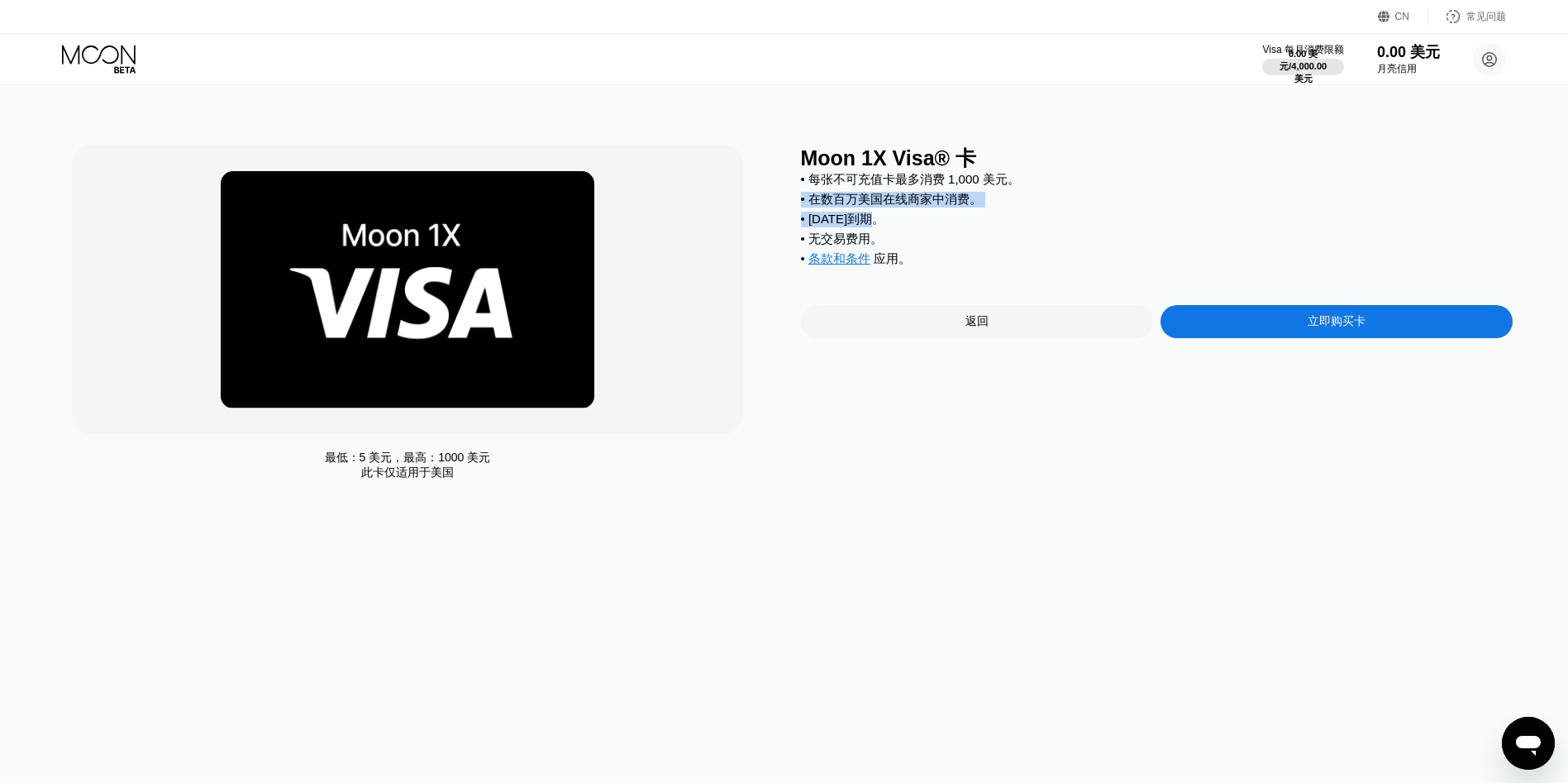
drag, startPoint x: 1033, startPoint y: 177, endPoint x: 971, endPoint y: 235, distance: 84.9
click at [971, 235] on div "• 每张不可充值卡最多消费 1,000 美元。 • 在数百万美国在线商家中消费。 • 2 个月后到期。 • 无交易费用。 • 条款和条件 应用。" at bounding box center [1158, 224] width 712 height 104
drag, startPoint x: 971, startPoint y: 235, endPoint x: 1190, endPoint y: 140, distance: 238.7
click at [1190, 140] on div "最低：5 美元，最高：1000 美元 此卡仅适用于美国 Moon 1X Visa® 卡 • 每张不可充值卡最多消费 1,000 美元。 • 在数百万美国在线商…" at bounding box center [784, 434] width 1581 height 696
click at [1417, 61] on div "0.00 美元" at bounding box center [1409, 52] width 65 height 20
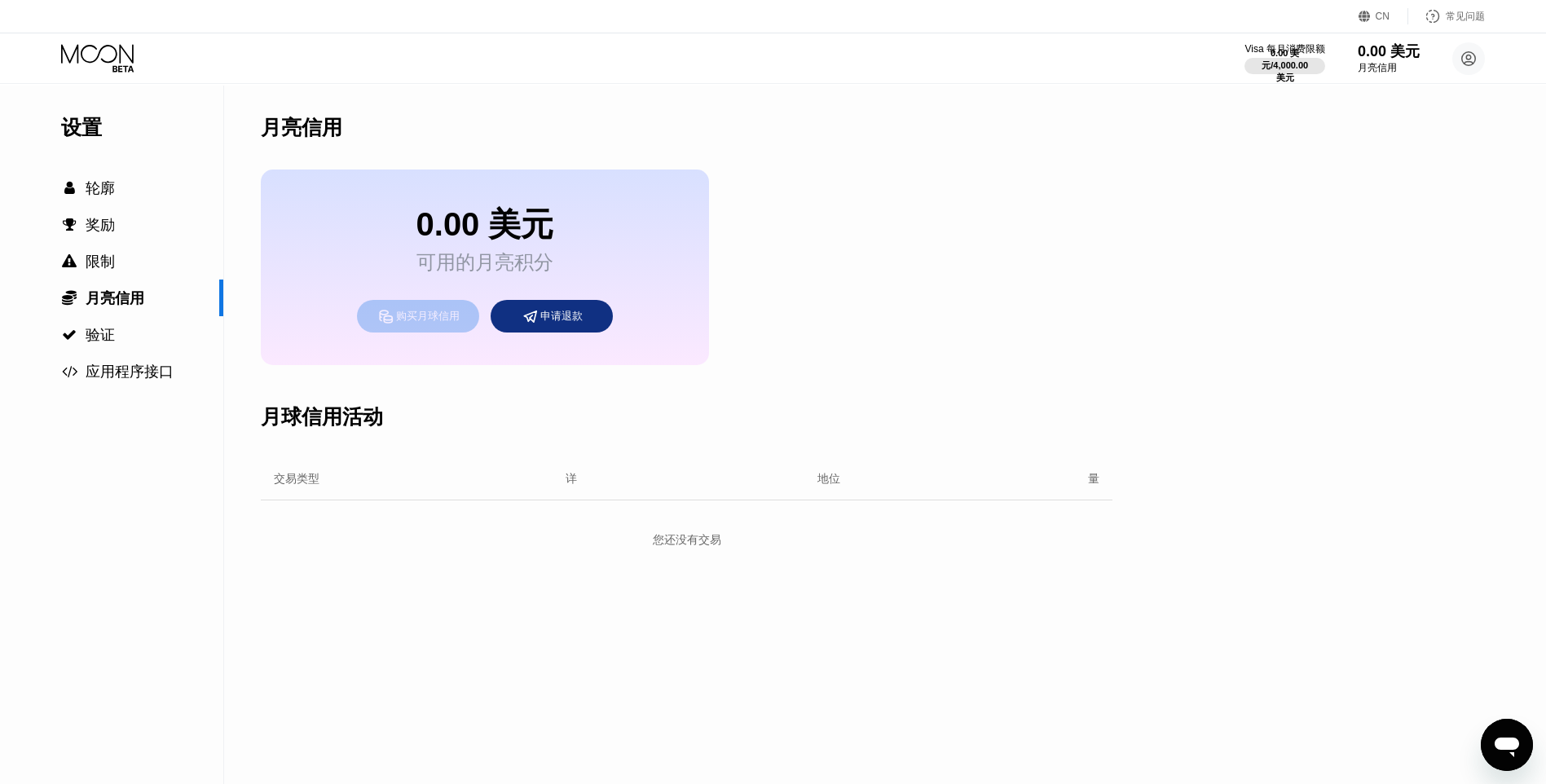
click at [454, 318] on div "购买月球信用" at bounding box center [428, 316] width 64 height 16
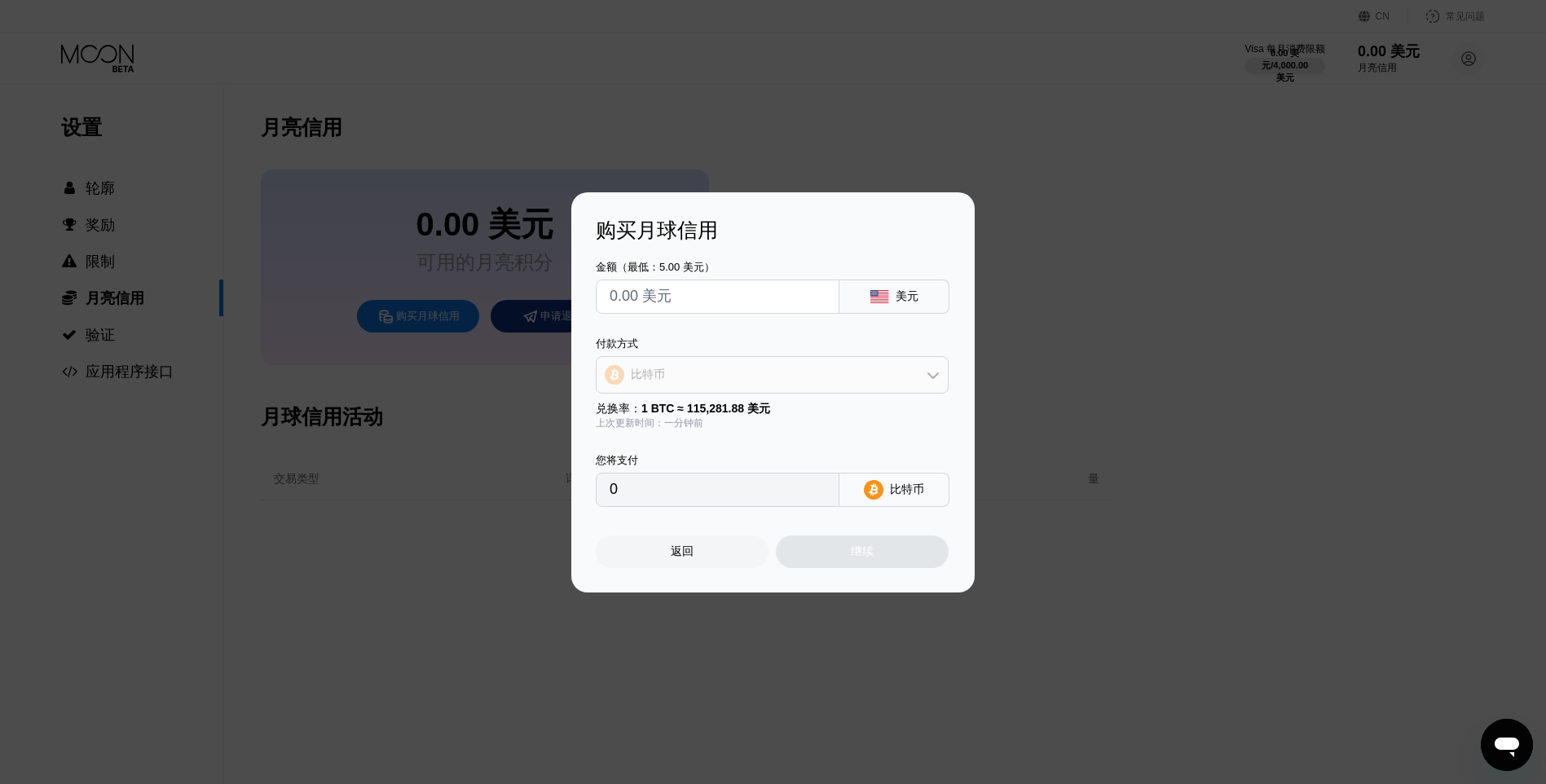
click at [912, 370] on div "比特币" at bounding box center [772, 374] width 351 height 33
click at [708, 464] on div "USDT 在 TRON 上" at bounding box center [773, 455] width 344 height 33
type input "0.00"
click at [691, 555] on div "返回" at bounding box center [682, 552] width 23 height 15
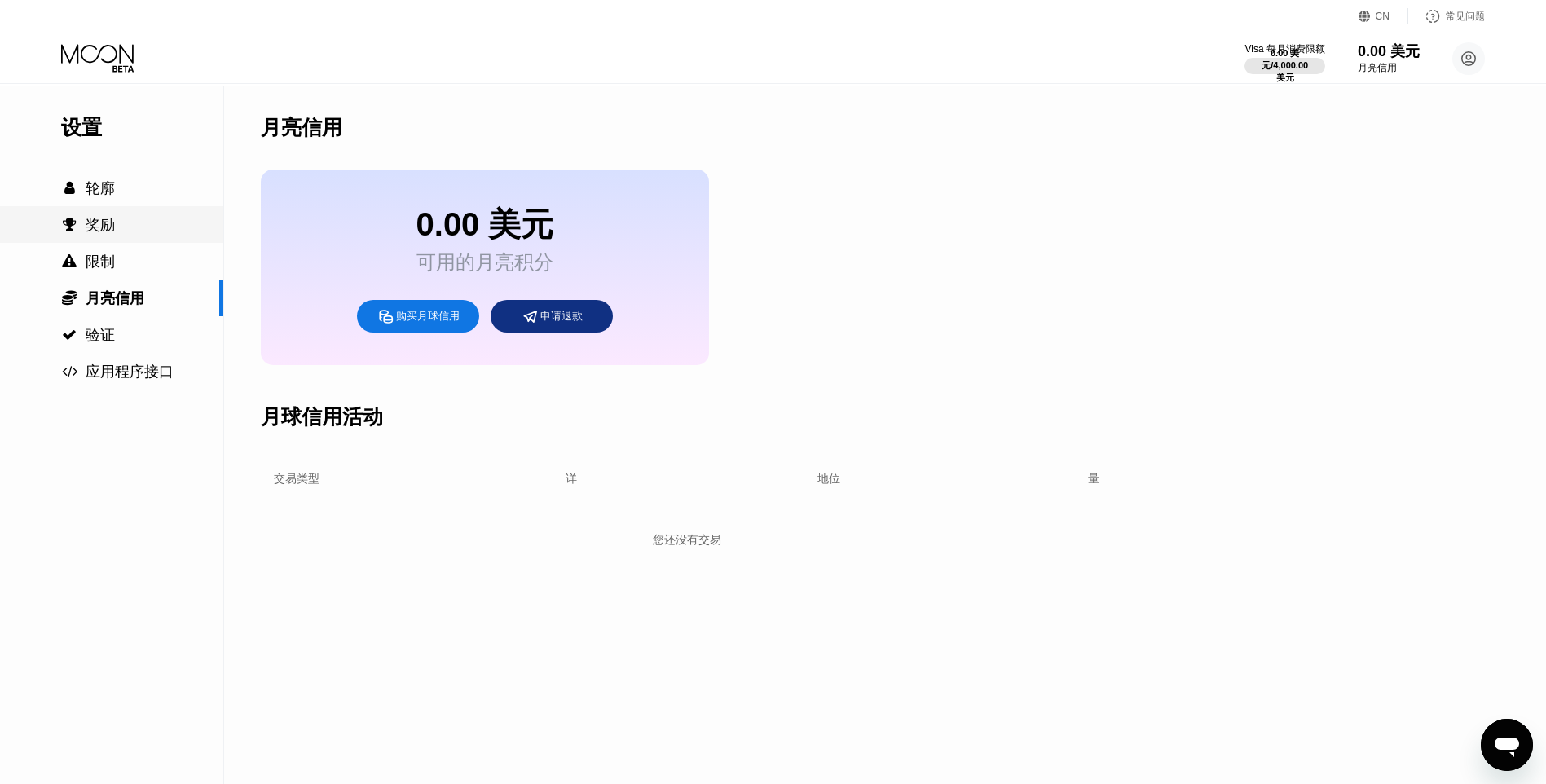
click at [116, 218] on div " 奖励" at bounding box center [111, 224] width 224 height 19
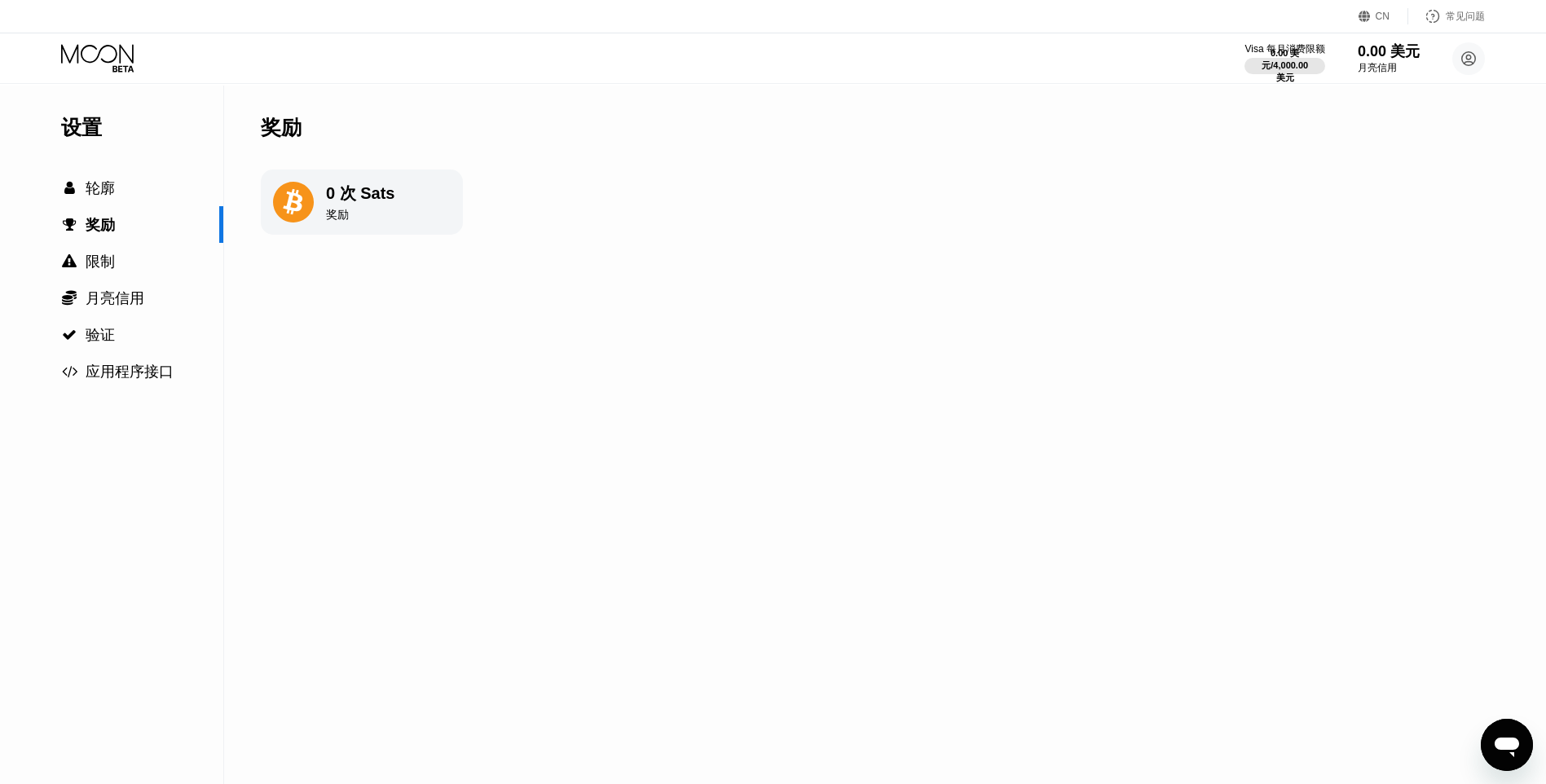
click at [353, 209] on div "奖励" at bounding box center [360, 215] width 69 height 15
click at [121, 194] on div " 轮廓" at bounding box center [111, 188] width 224 height 19
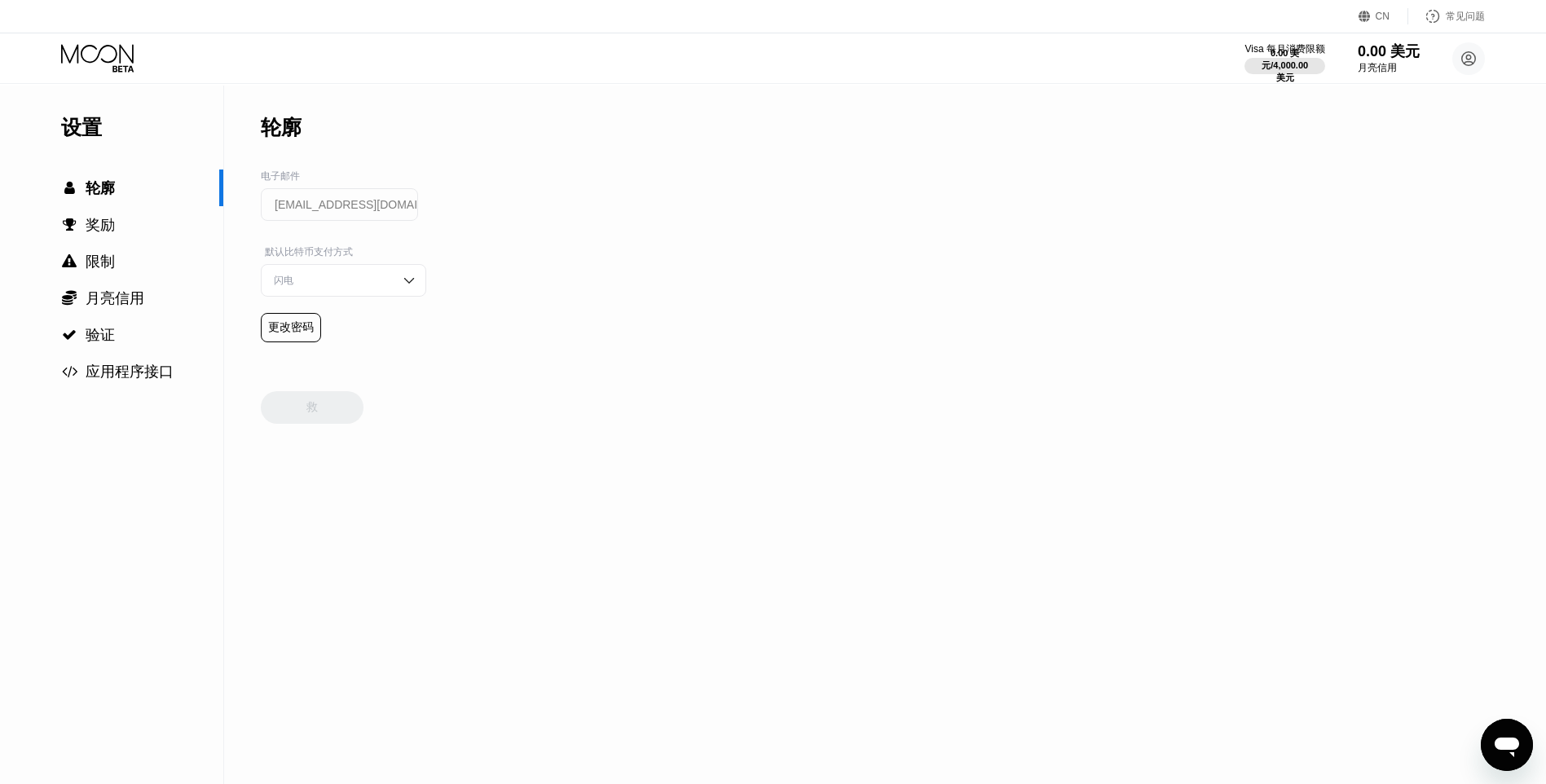
click at [377, 287] on div "闪电" at bounding box center [331, 281] width 123 height 14
click at [387, 279] on div "闪电" at bounding box center [343, 280] width 165 height 33
click at [145, 325] on div " 验证" at bounding box center [111, 334] width 224 height 37
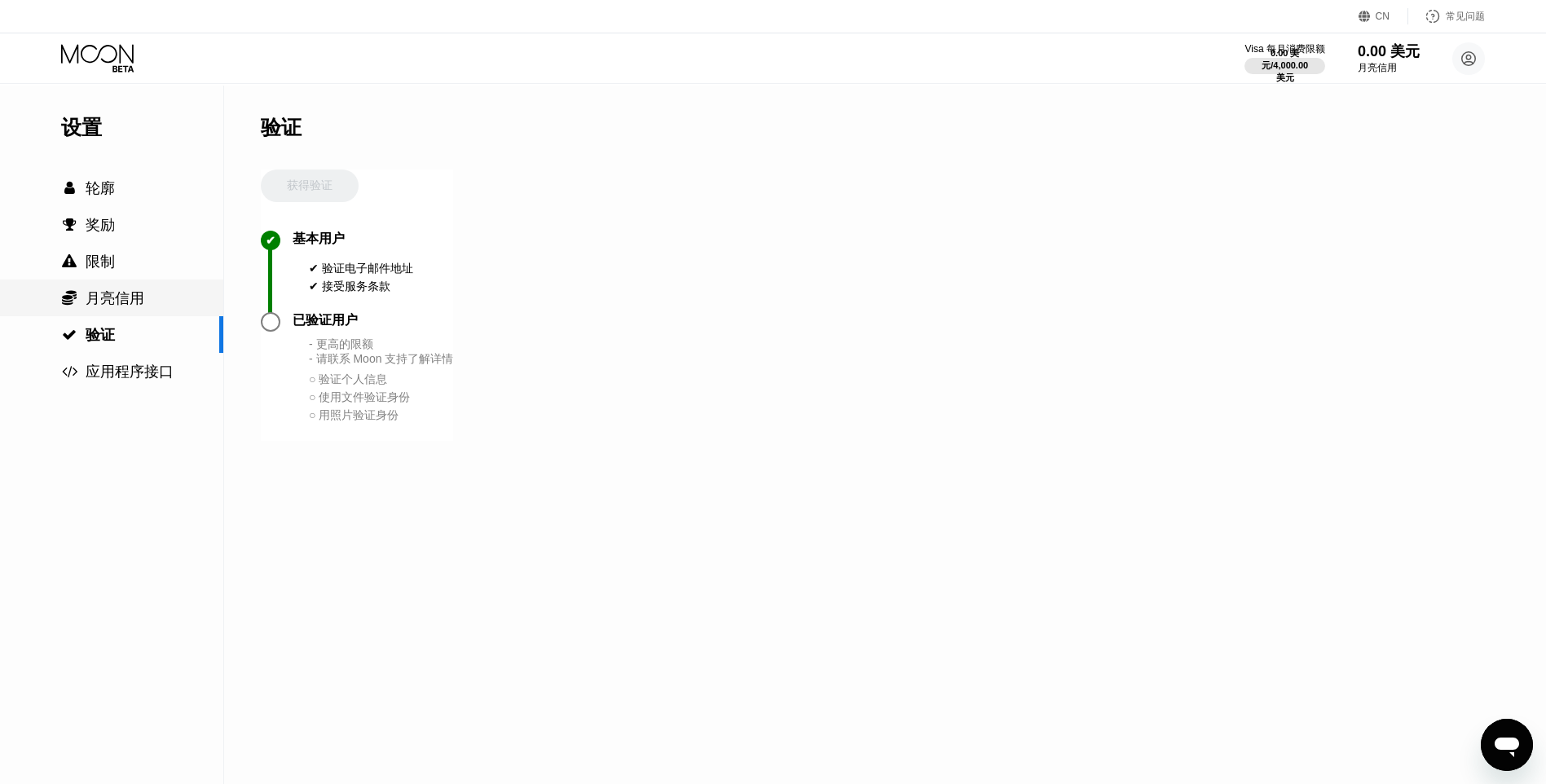
click at [145, 303] on div " 月亮信用" at bounding box center [111, 297] width 224 height 19
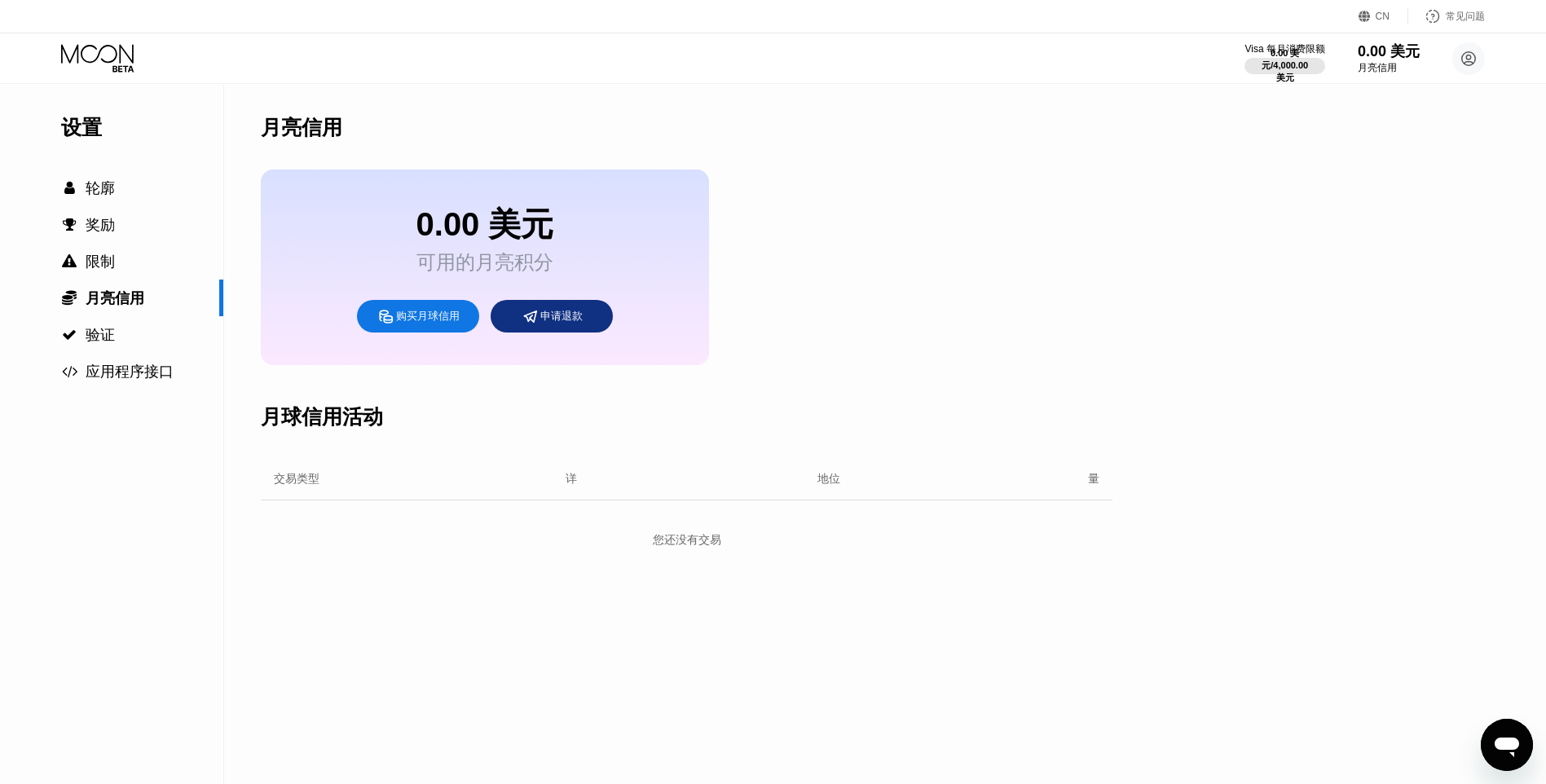
click at [549, 313] on div "申请退款" at bounding box center [552, 316] width 122 height 33
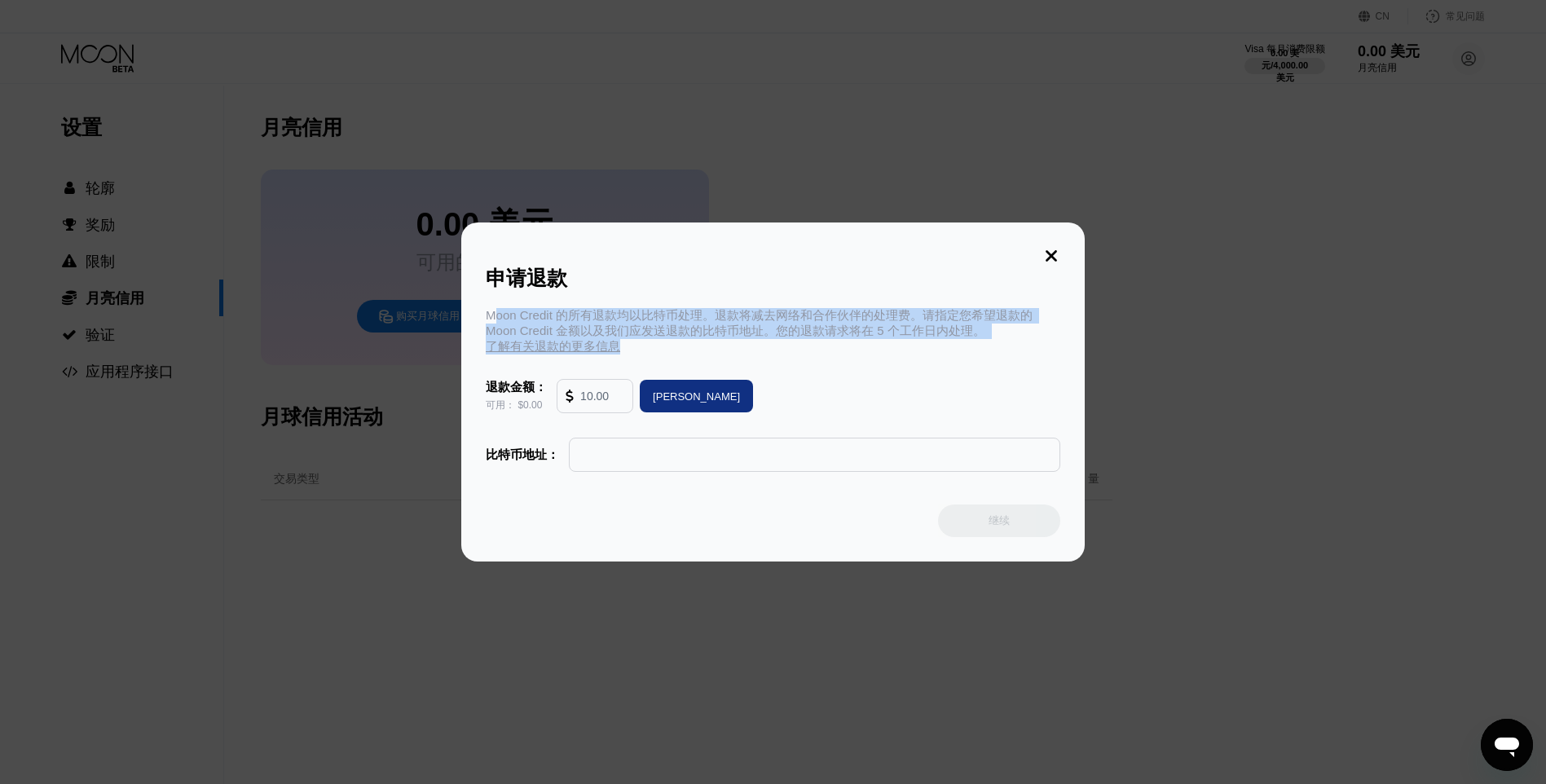
drag, startPoint x: 497, startPoint y: 313, endPoint x: 652, endPoint y: 353, distance: 160.1
click at [652, 353] on div "Moon Credit 的所有退款均以比特币处理。退款将减去网络和合作伙伴的处理费。请指定您希望退款的 Moon Credit 金额以及我们应发送退款的比特币…" at bounding box center [773, 331] width 575 height 46
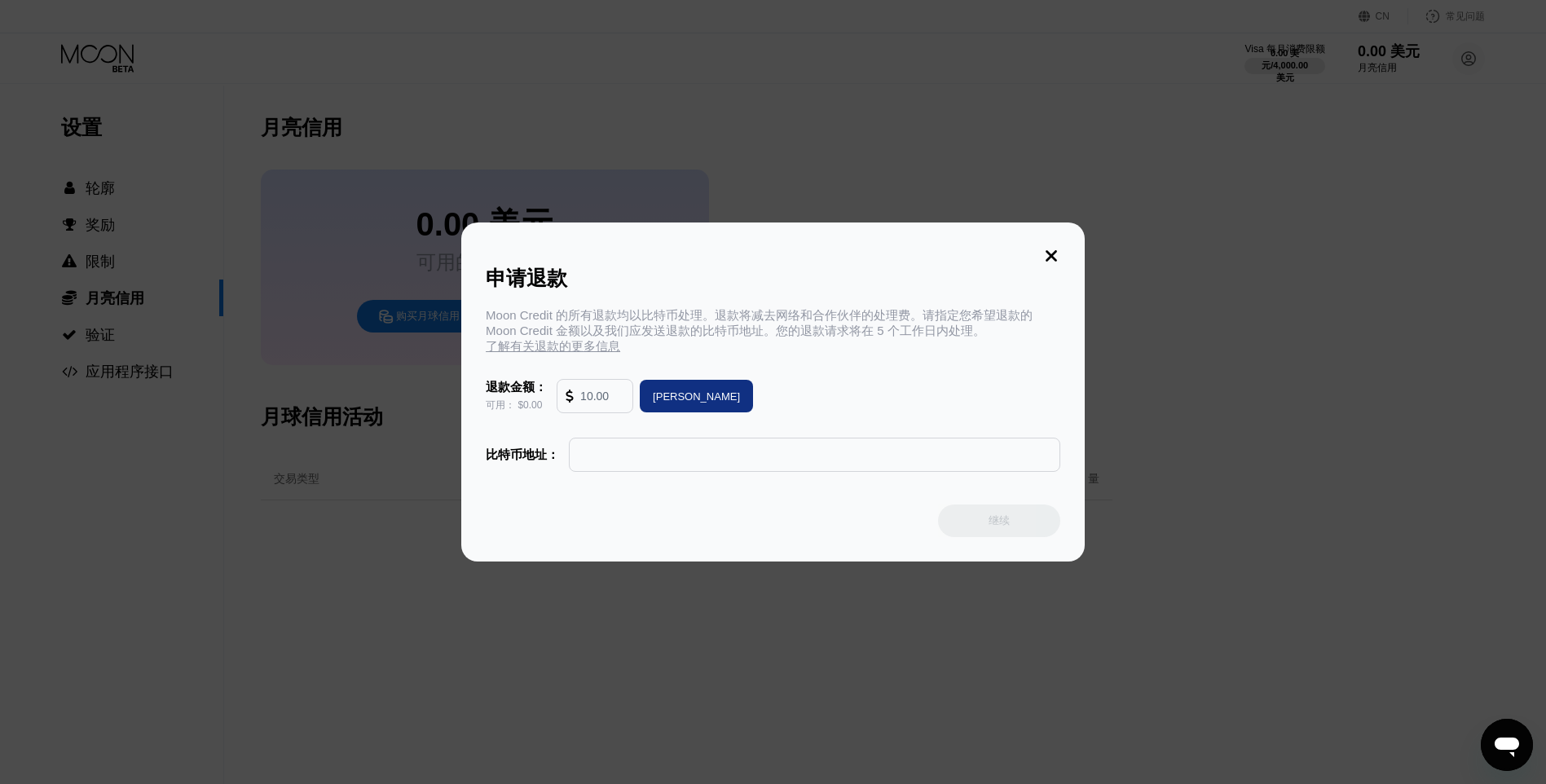
click at [1052, 255] on icon at bounding box center [1051, 255] width 18 height 18
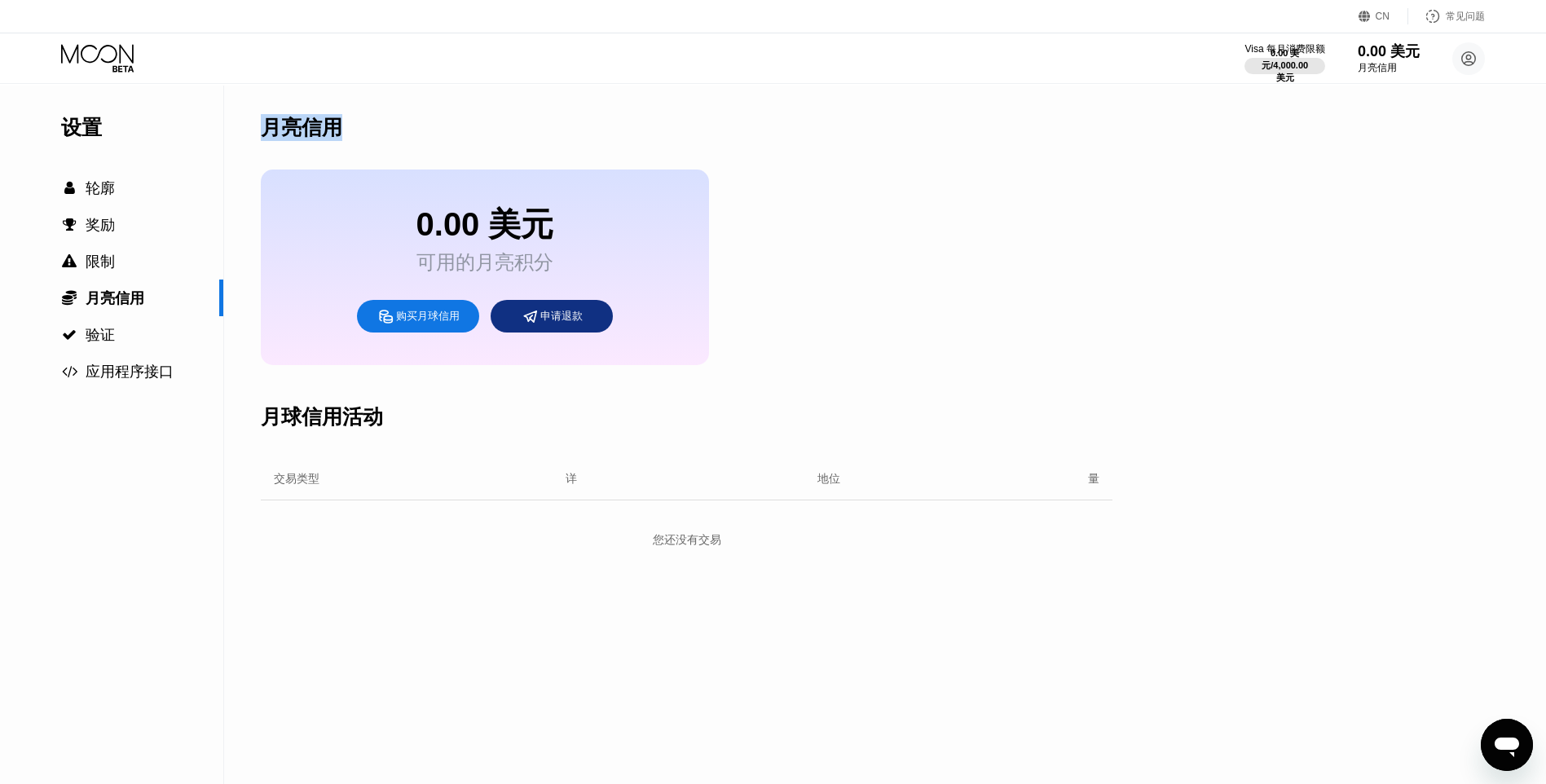
drag, startPoint x: 265, startPoint y: 126, endPoint x: 384, endPoint y: 129, distance: 119.0
click at [384, 129] on div "月亮信用" at bounding box center [686, 127] width 852 height 84
drag, startPoint x: 384, startPoint y: 129, endPoint x: 886, endPoint y: 162, distance: 503.1
click at [887, 159] on div "月亮信用" at bounding box center [686, 127] width 852 height 84
